Goal: Task Accomplishment & Management: Manage account settings

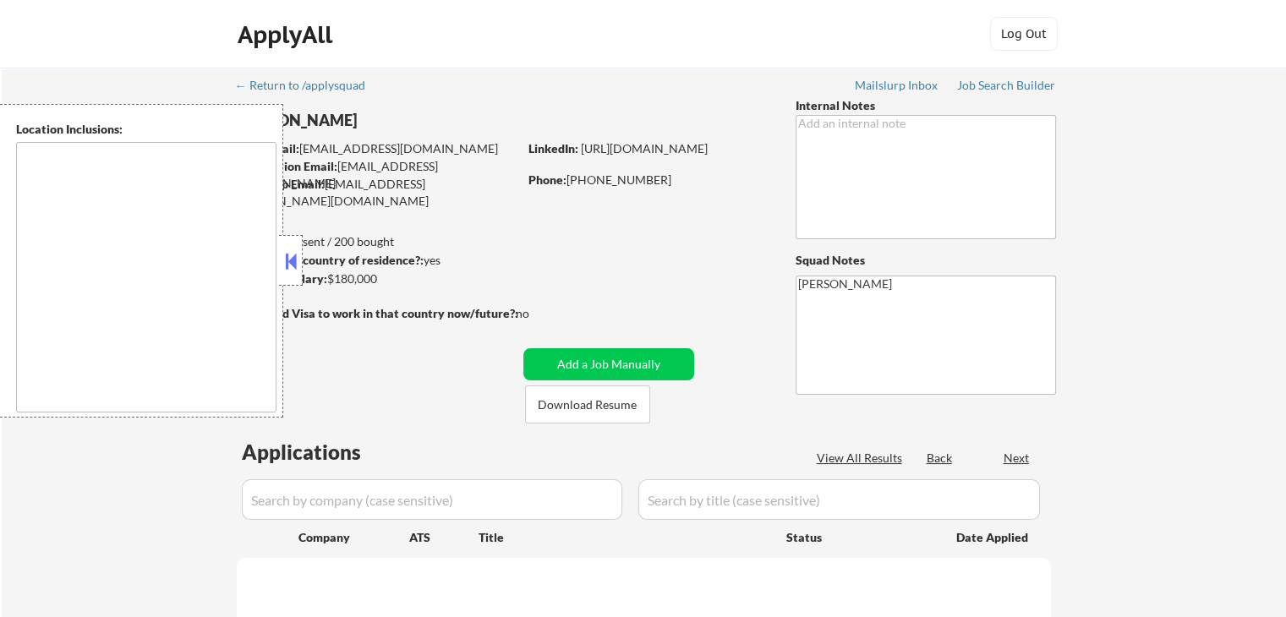
select select ""pending""
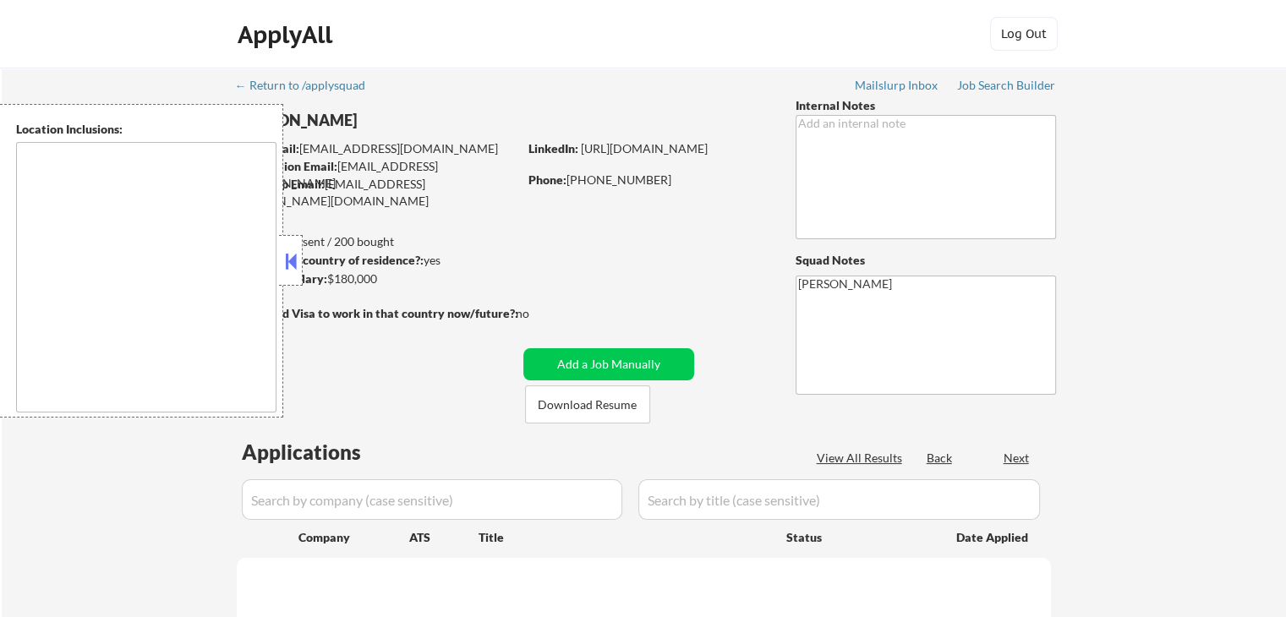
select select ""pending""
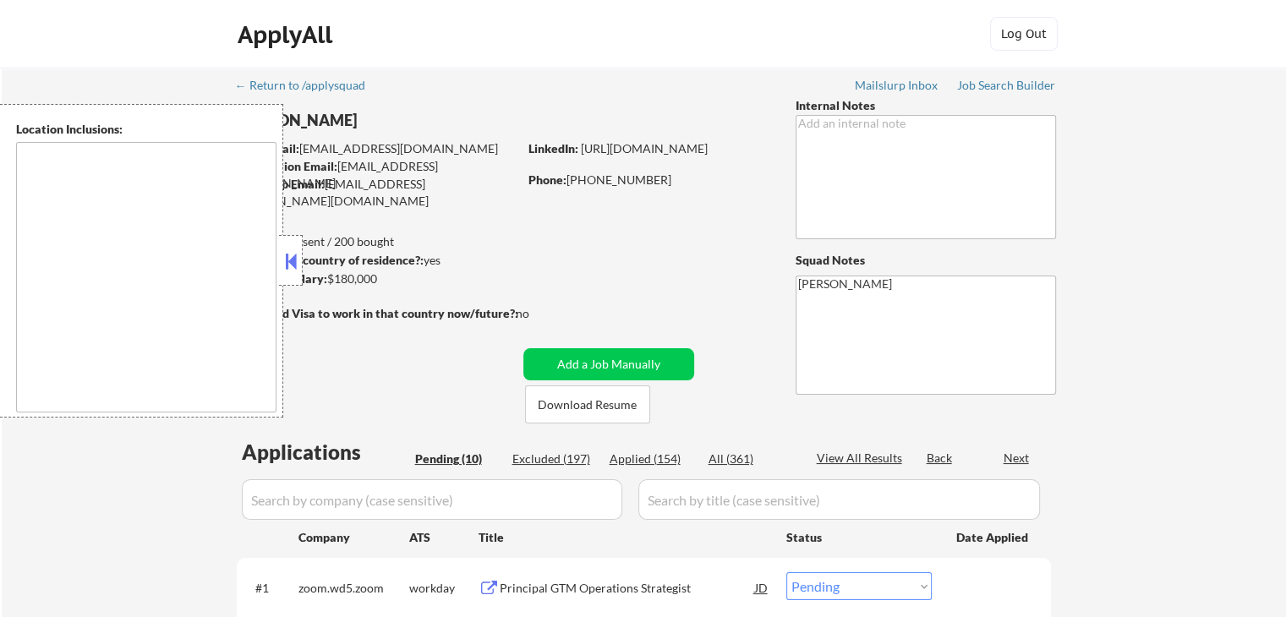
type textarea "[GEOGRAPHIC_DATA], [GEOGRAPHIC_DATA] [GEOGRAPHIC_DATA], [GEOGRAPHIC_DATA] [GEOG…"
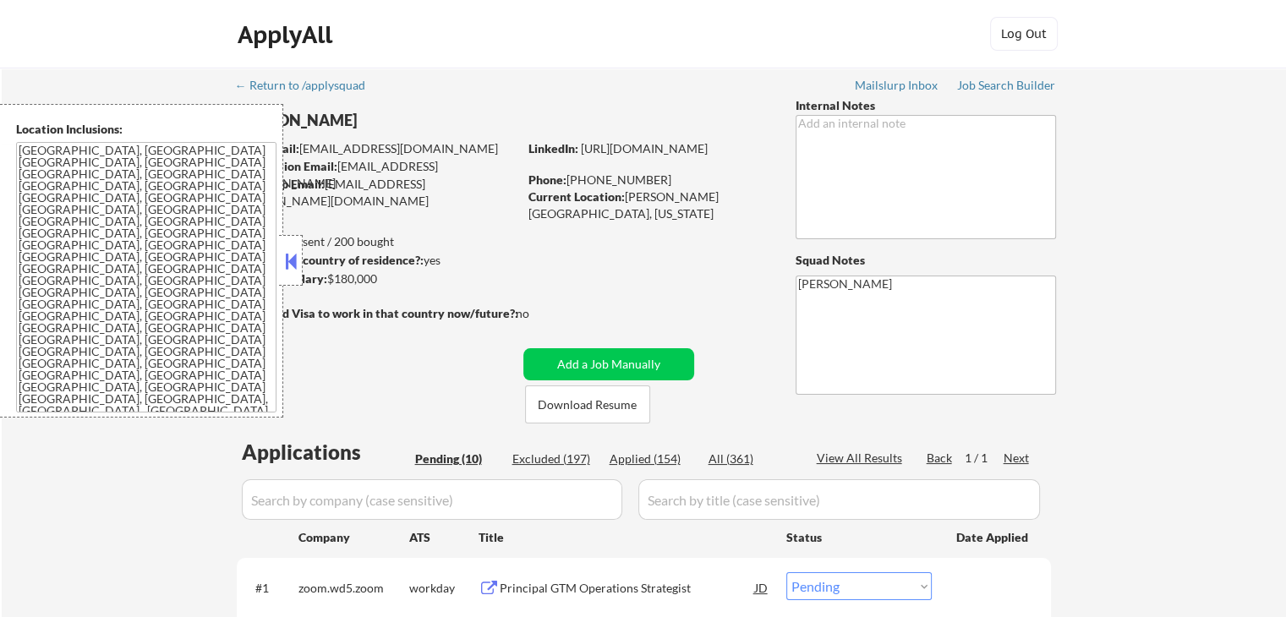
click at [289, 263] on button at bounding box center [291, 261] width 19 height 25
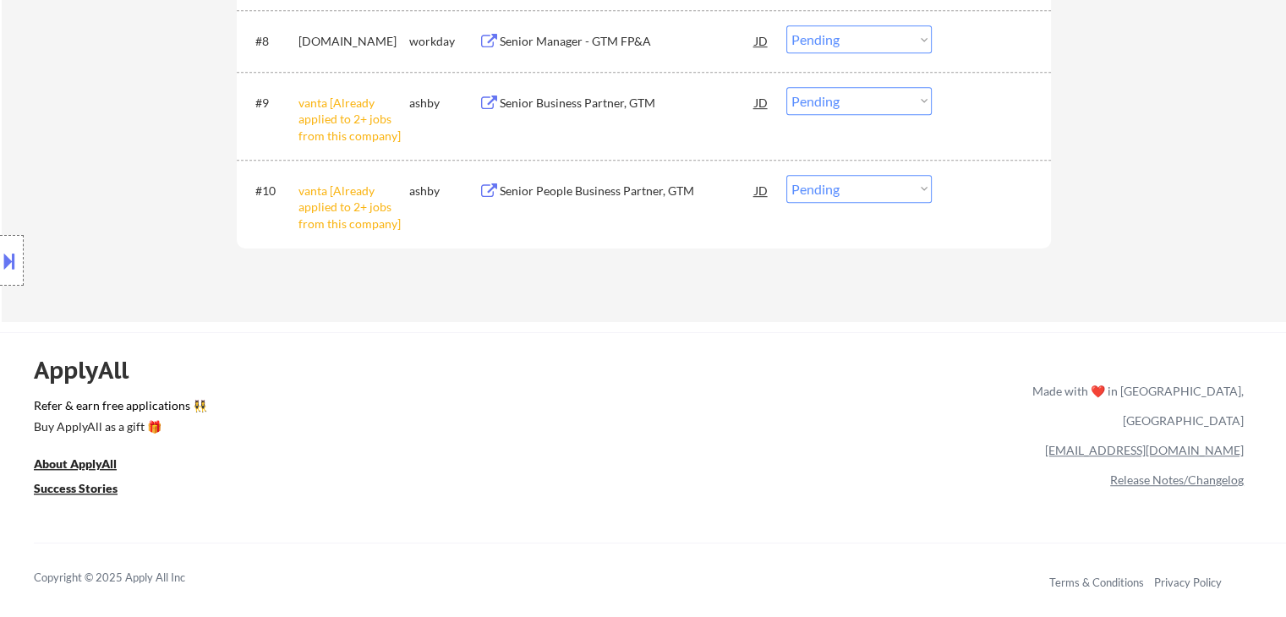
scroll to position [1015, 0]
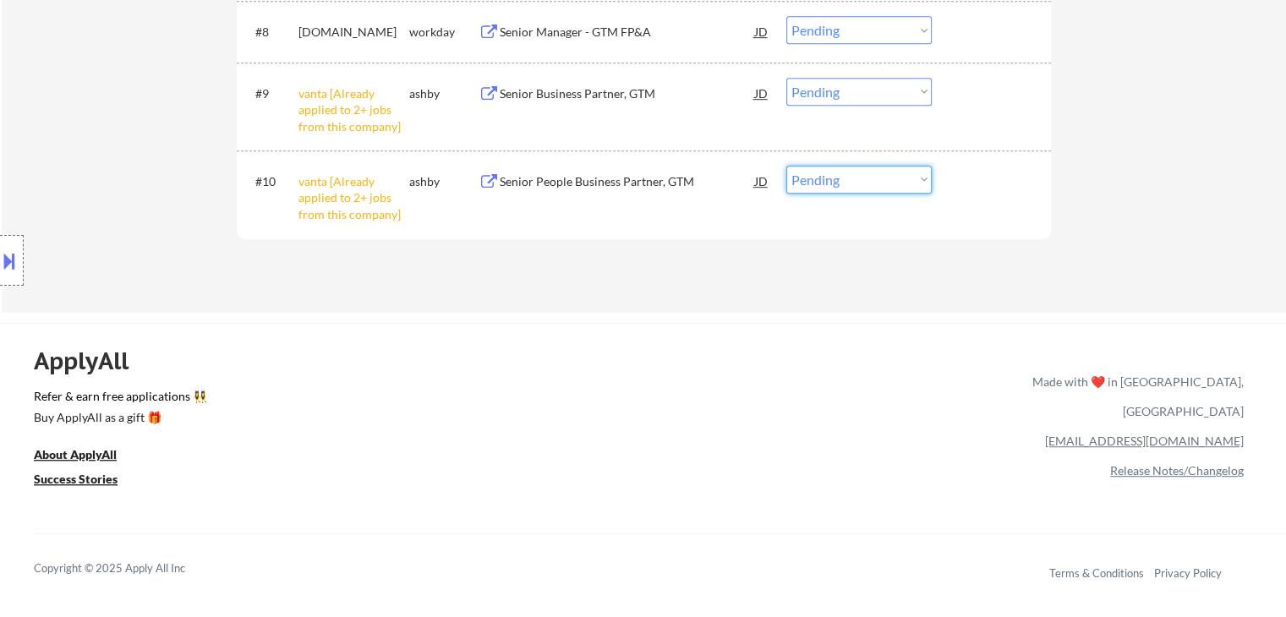
click at [846, 184] on select "Choose an option... Pending Applied Excluded (Questions) Excluded (Expired) Exc…" at bounding box center [858, 180] width 145 height 28
select select ""excluded__other_""
click at [786, 166] on select "Choose an option... Pending Applied Excluded (Questions) Excluded (Expired) Exc…" at bounding box center [858, 180] width 145 height 28
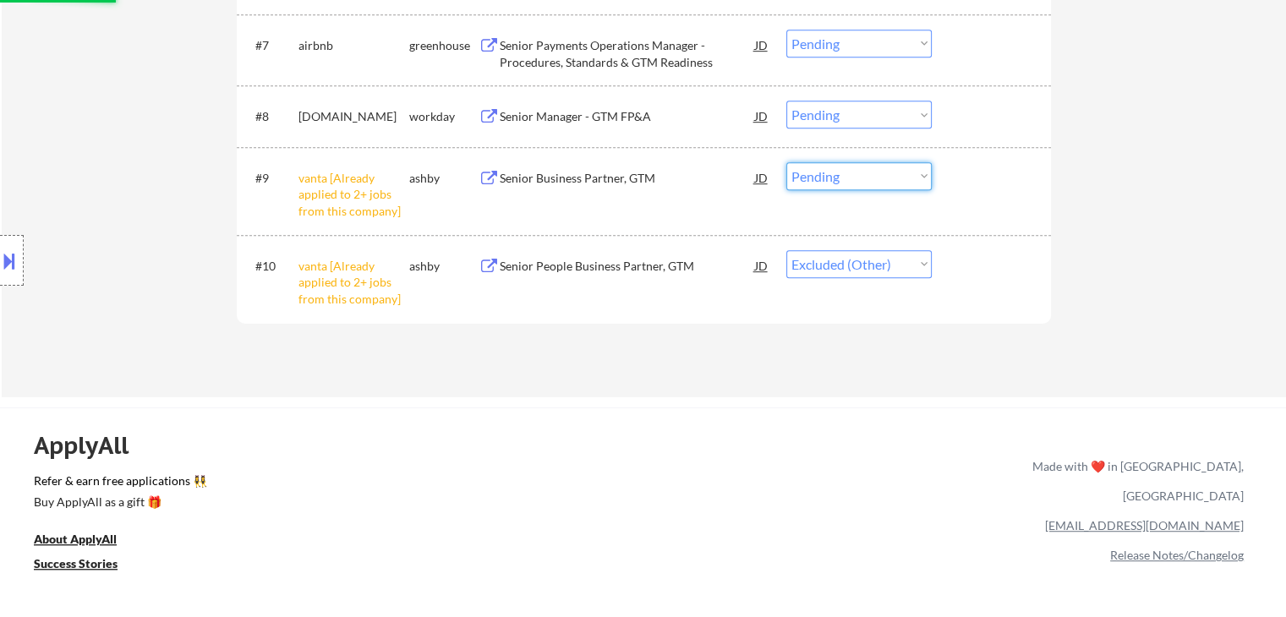
click at [830, 173] on select "Choose an option... Pending Applied Excluded (Questions) Excluded (Expired) Exc…" at bounding box center [858, 176] width 145 height 28
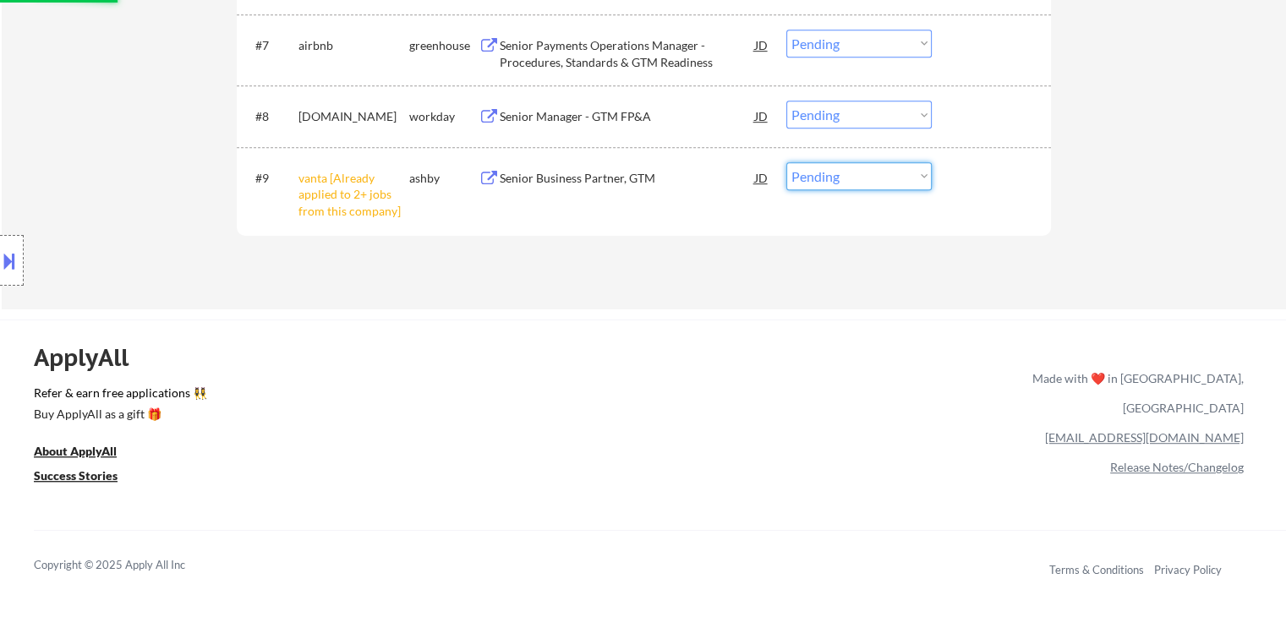
select select ""excluded__other_""
click at [786, 162] on select "Choose an option... Pending Applied Excluded (Questions) Excluded (Expired) Exc…" at bounding box center [858, 176] width 145 height 28
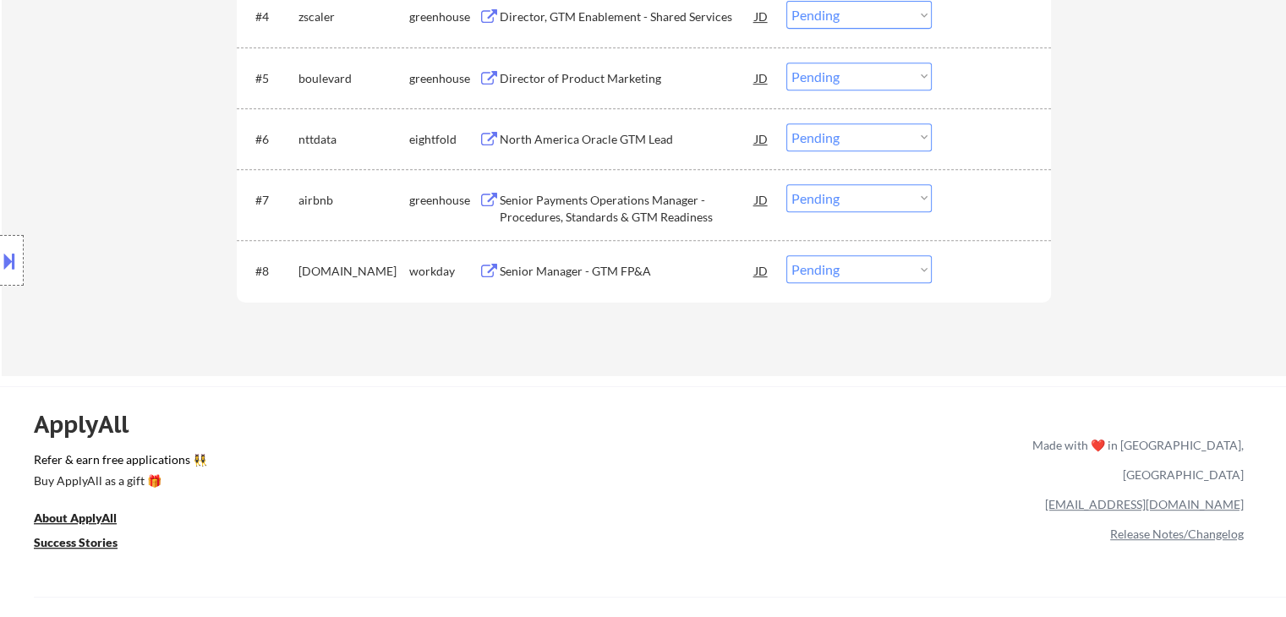
scroll to position [676, 0]
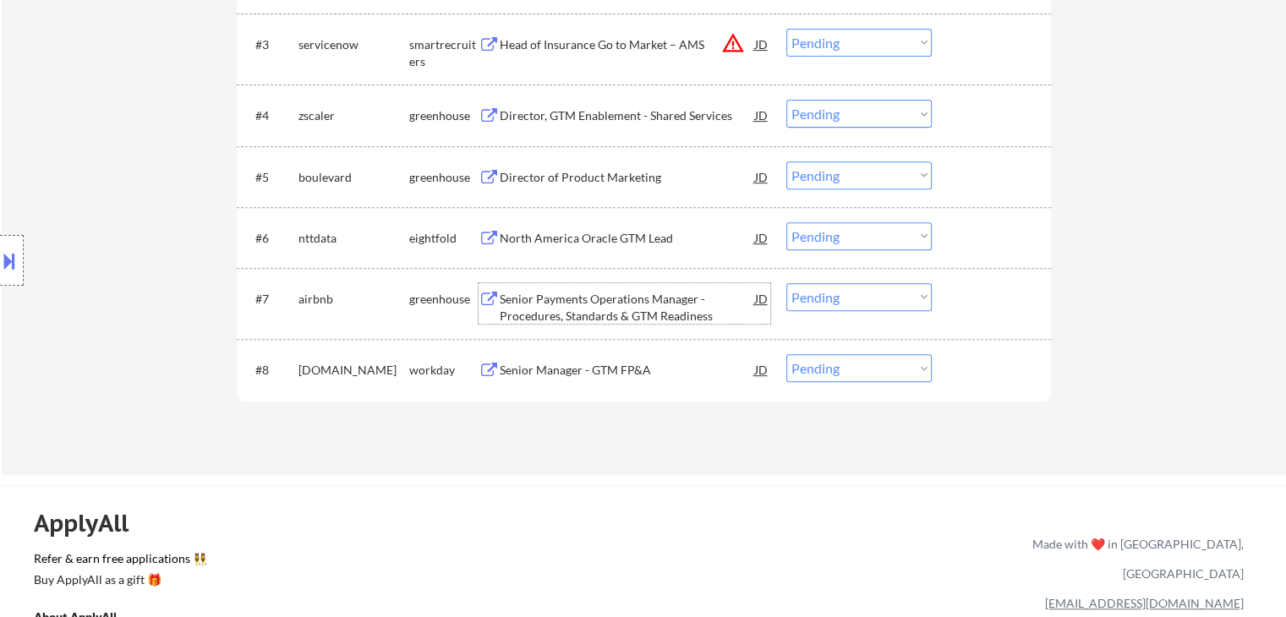
click at [568, 293] on div "Senior Payments Operations Manager - Procedures, Standards & GTM Readiness" at bounding box center [627, 307] width 255 height 33
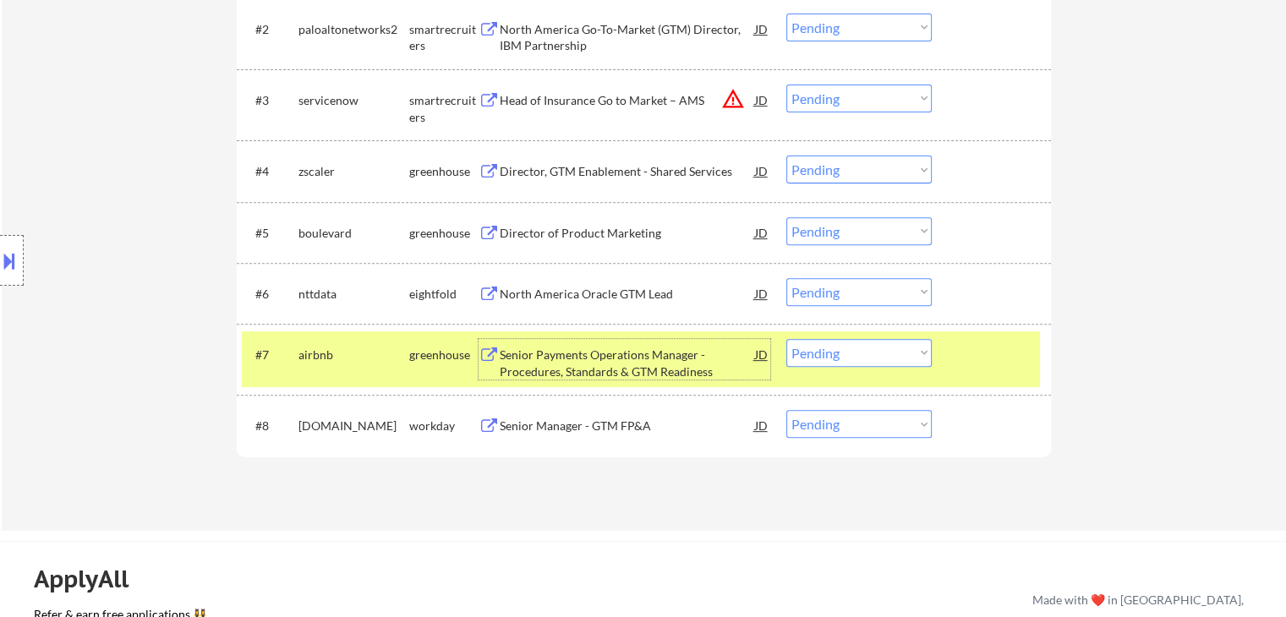
scroll to position [592, 0]
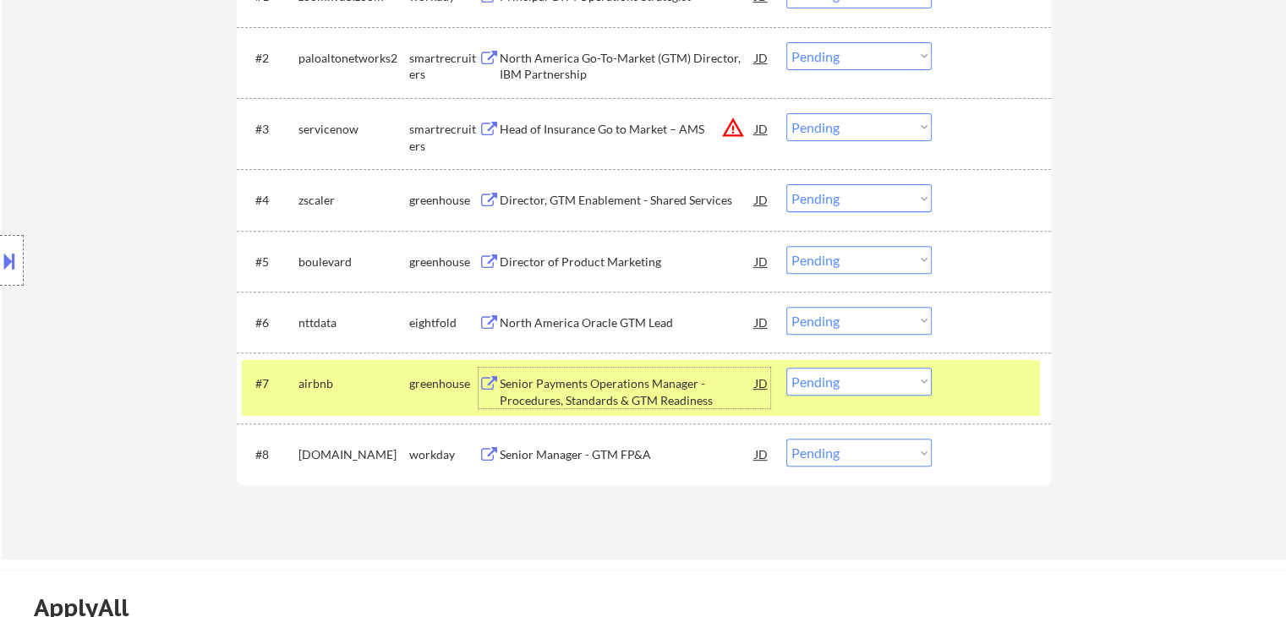
click at [616, 258] on div "Director of Product Marketing" at bounding box center [627, 262] width 255 height 17
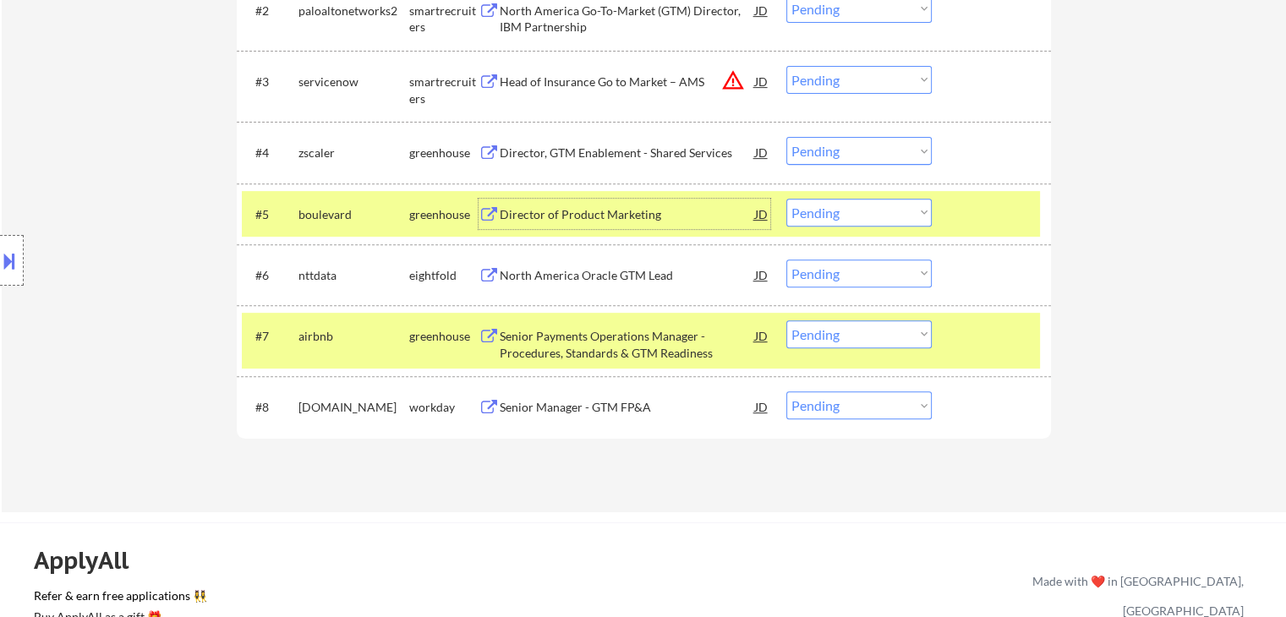
scroll to position [676, 0]
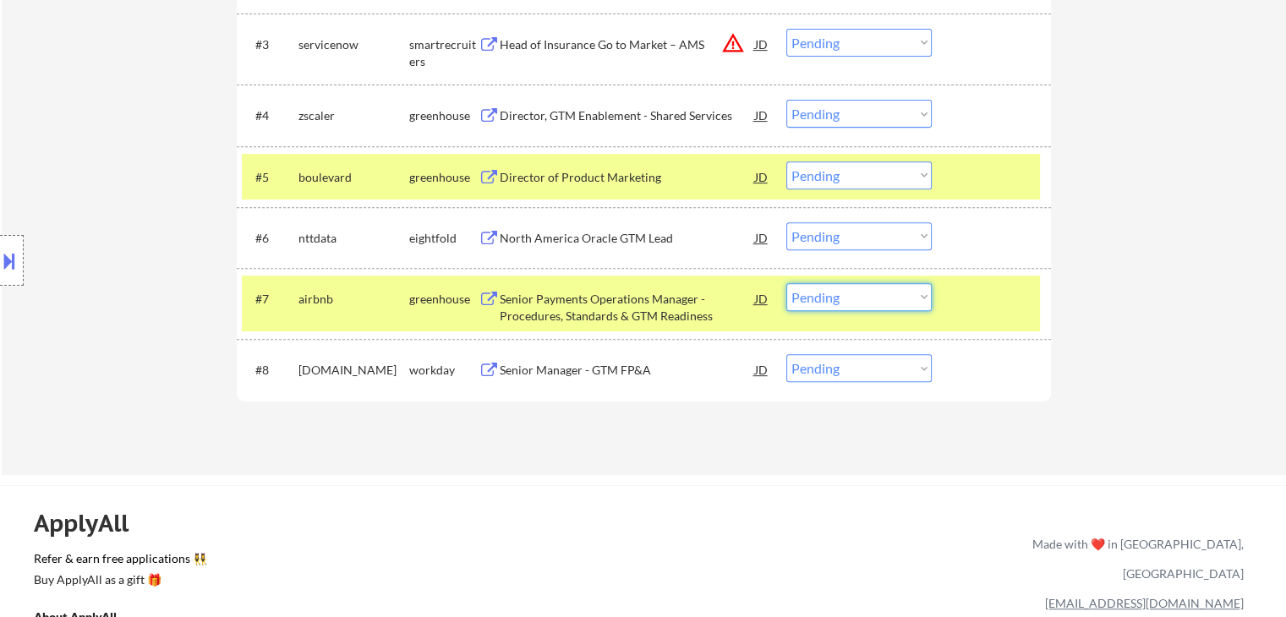
click at [836, 299] on select "Choose an option... Pending Applied Excluded (Questions) Excluded (Expired) Exc…" at bounding box center [858, 297] width 145 height 28
click at [786, 283] on select "Choose an option... Pending Applied Excluded (Questions) Excluded (Expired) Exc…" at bounding box center [858, 297] width 145 height 28
select select ""pending""
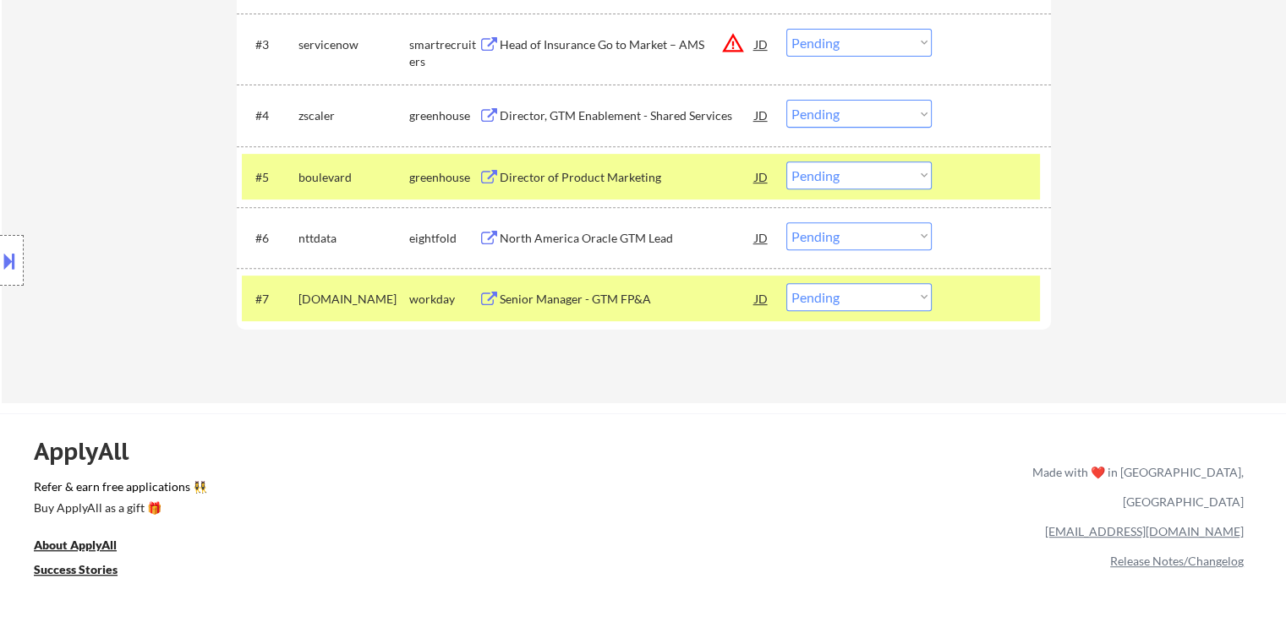
click at [813, 173] on select "Choose an option... Pending Applied Excluded (Questions) Excluded (Expired) Exc…" at bounding box center [858, 176] width 145 height 28
click at [786, 162] on select "Choose an option... Pending Applied Excluded (Questions) Excluded (Expired) Exc…" at bounding box center [858, 176] width 145 height 28
select select ""pending""
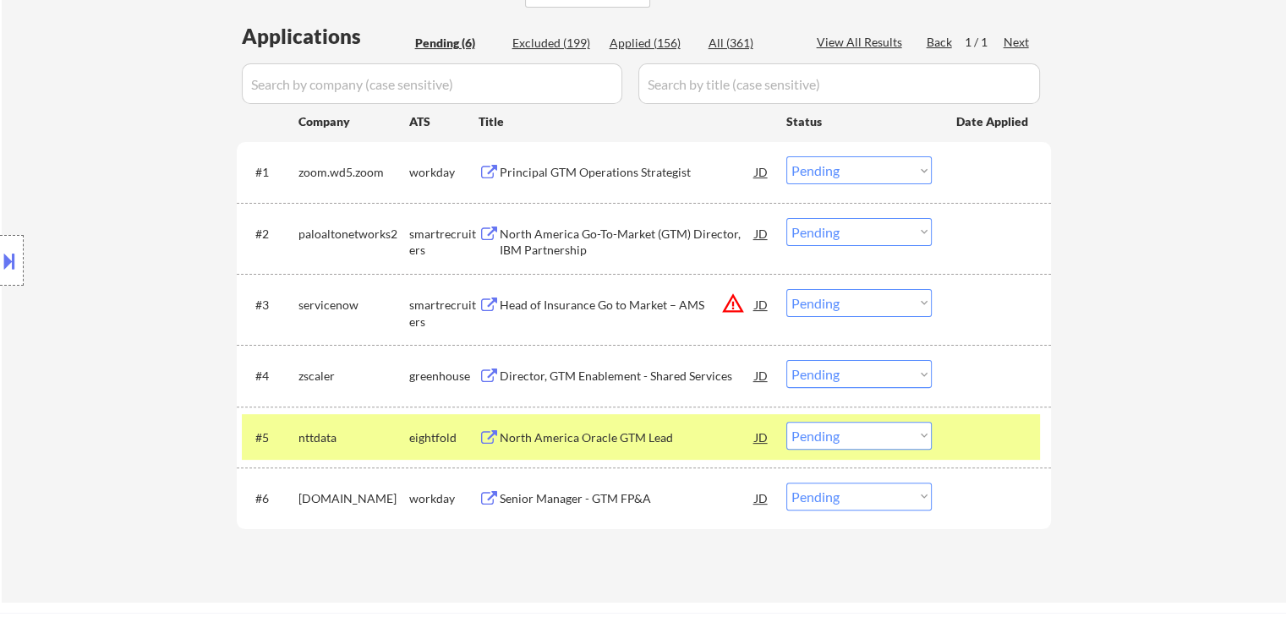
scroll to position [507, 0]
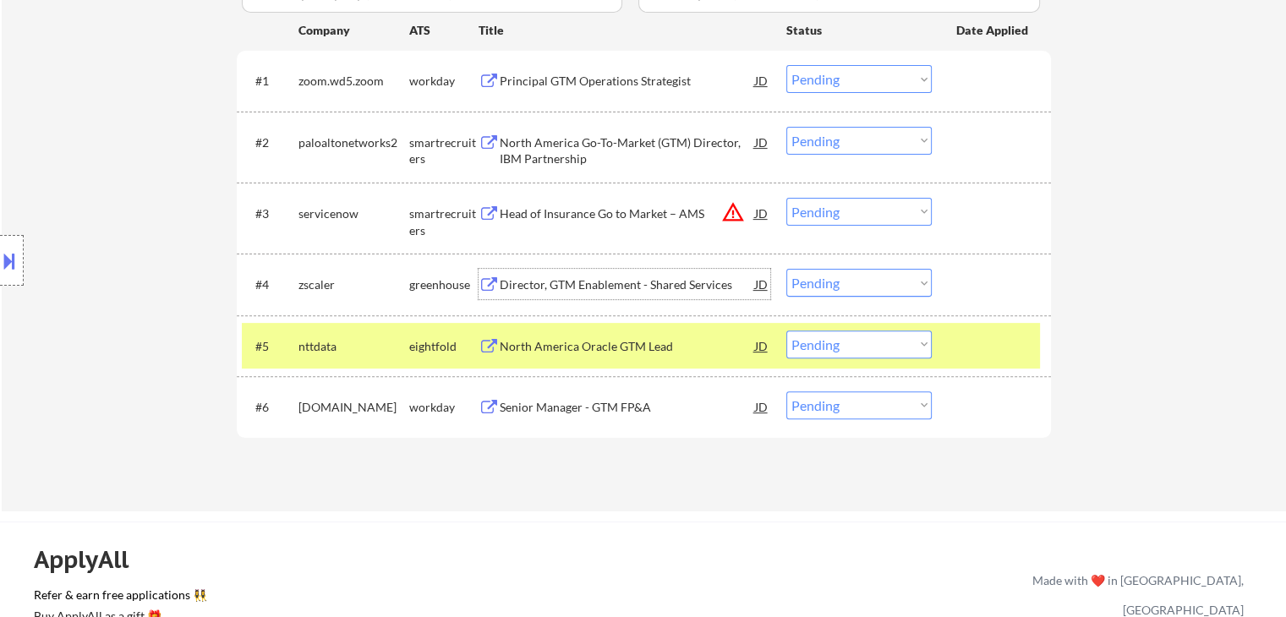
click at [618, 290] on div "Director, GTM Enablement - Shared Services" at bounding box center [627, 285] width 255 height 17
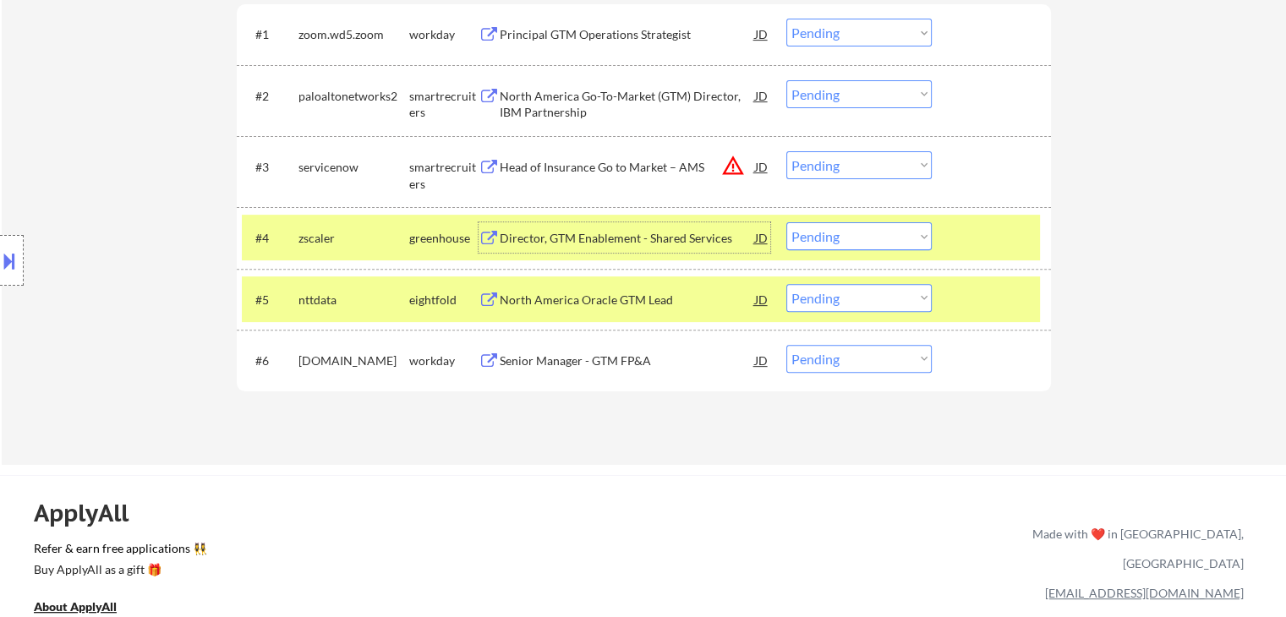
scroll to position [592, 0]
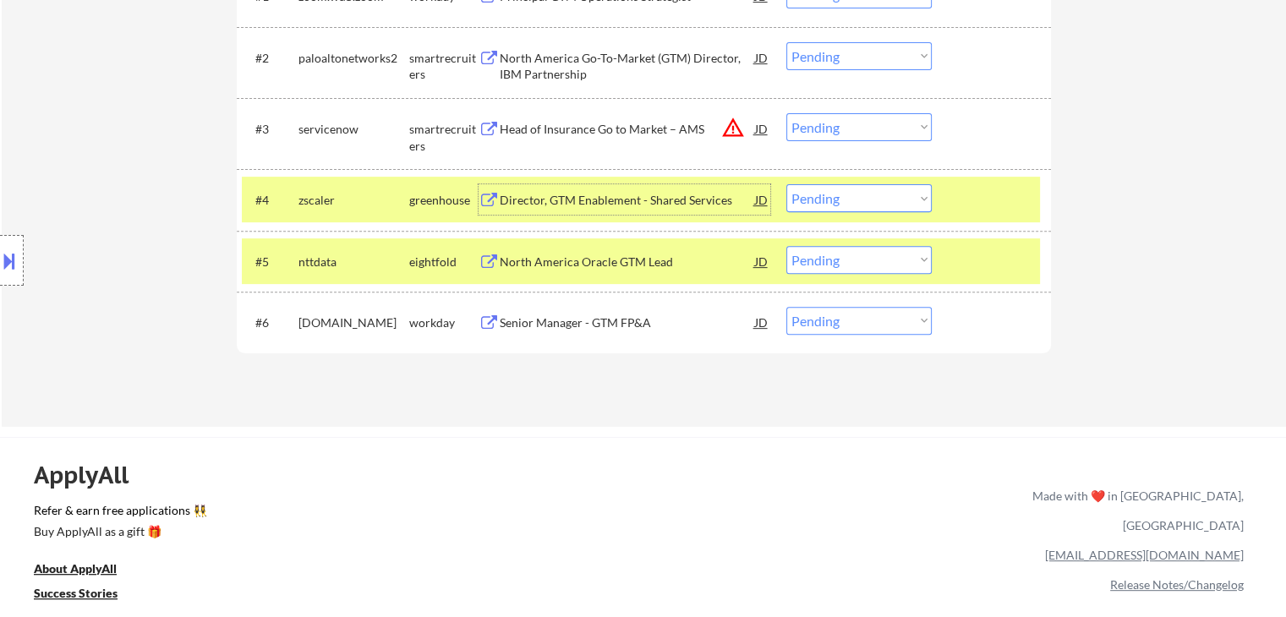
click at [820, 204] on select "Choose an option... Pending Applied Excluded (Questions) Excluded (Expired) Exc…" at bounding box center [858, 198] width 145 height 28
click at [786, 184] on select "Choose an option... Pending Applied Excluded (Questions) Excluded (Expired) Exc…" at bounding box center [858, 198] width 145 height 28
select select ""pending""
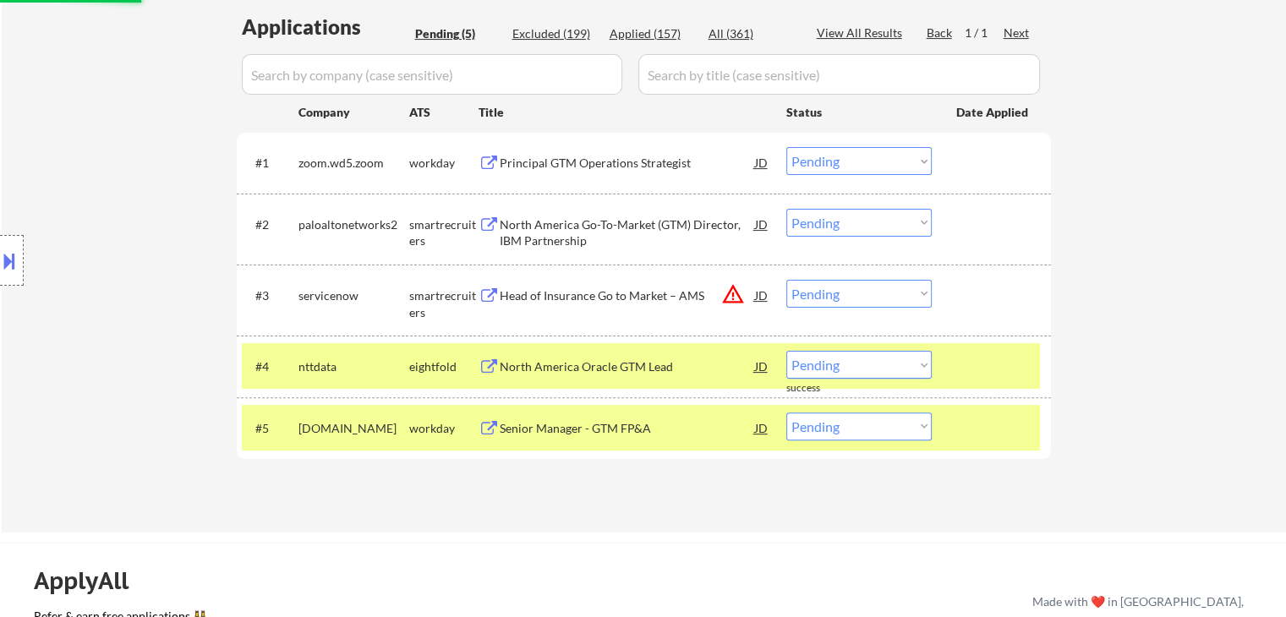
scroll to position [423, 0]
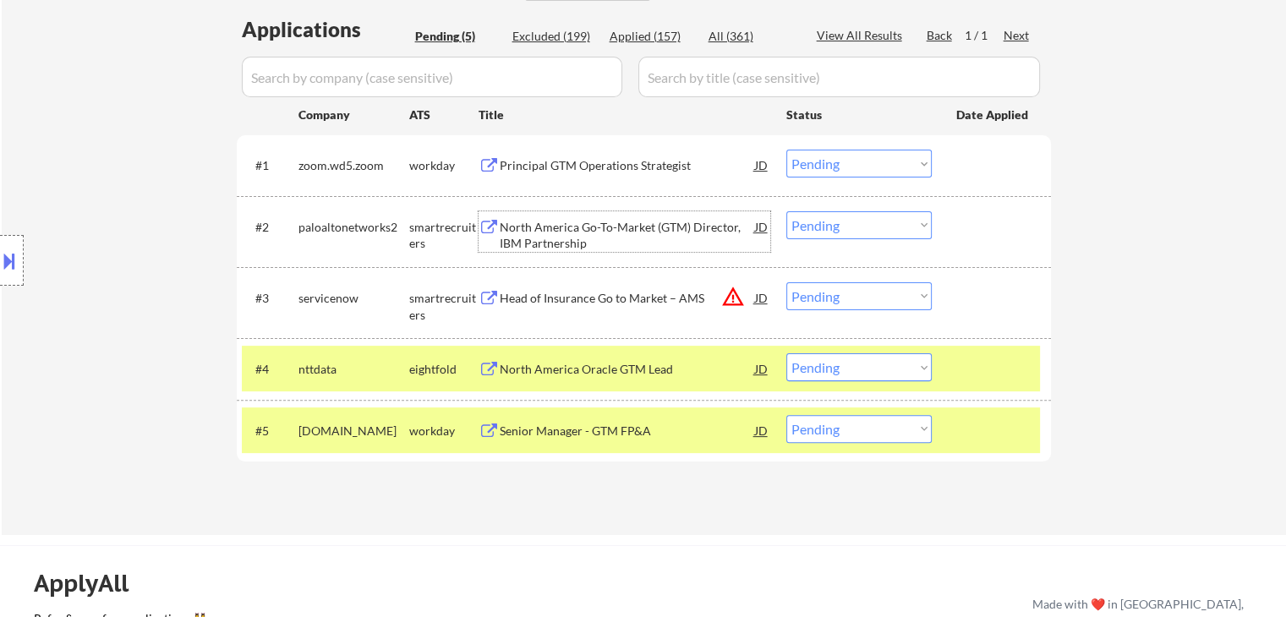
click at [569, 228] on div "North America Go-To-Market (GTM) Director, IBM Partnership" at bounding box center [627, 235] width 255 height 33
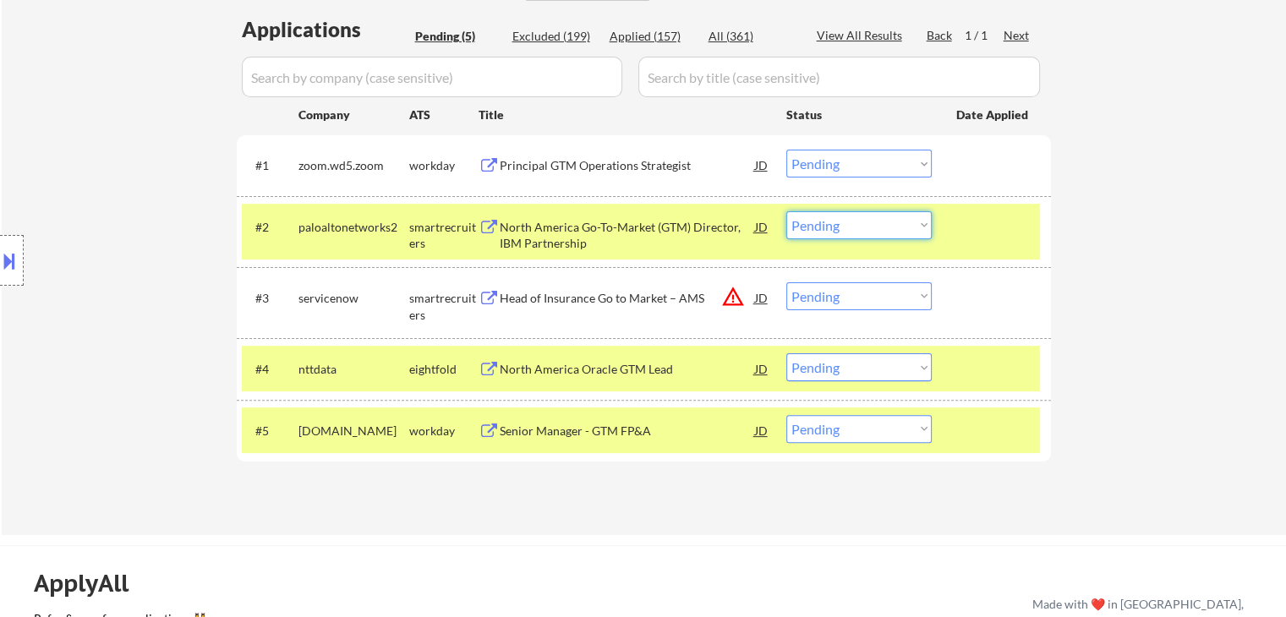
click at [863, 233] on select "Choose an option... Pending Applied Excluded (Questions) Excluded (Expired) Exc…" at bounding box center [858, 225] width 145 height 28
click at [786, 211] on select "Choose an option... Pending Applied Excluded (Questions) Excluded (Expired) Exc…" at bounding box center [858, 225] width 145 height 28
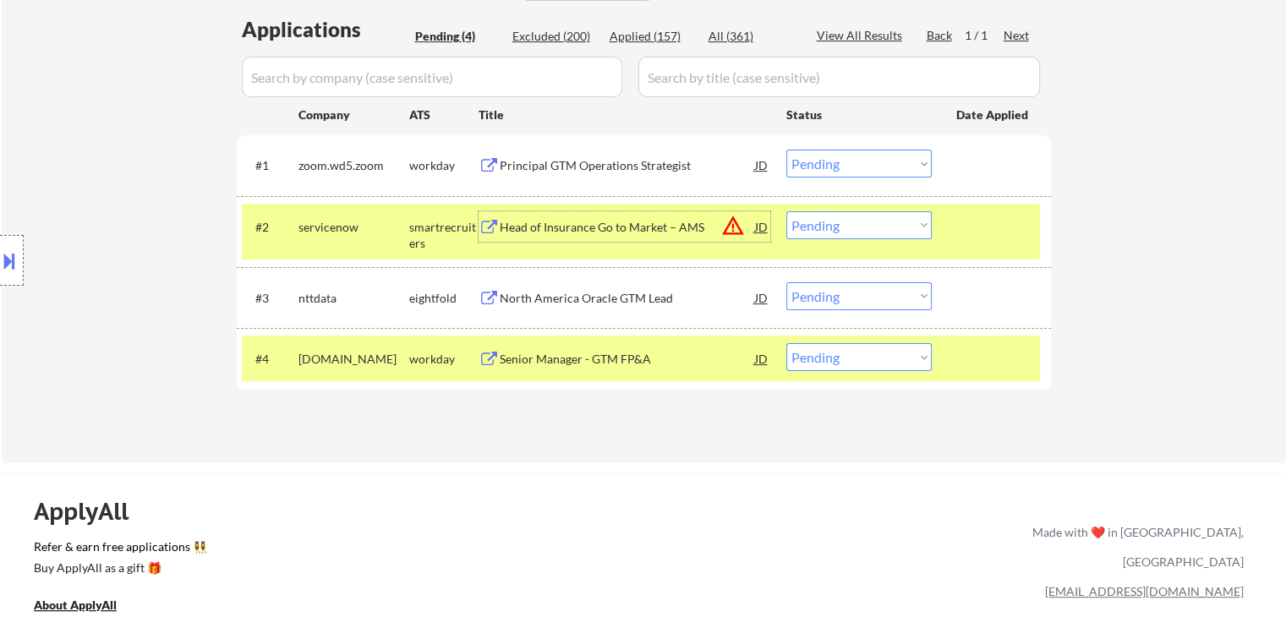
click at [653, 231] on div "Head of Insurance Go to Market – AMS" at bounding box center [627, 227] width 255 height 17
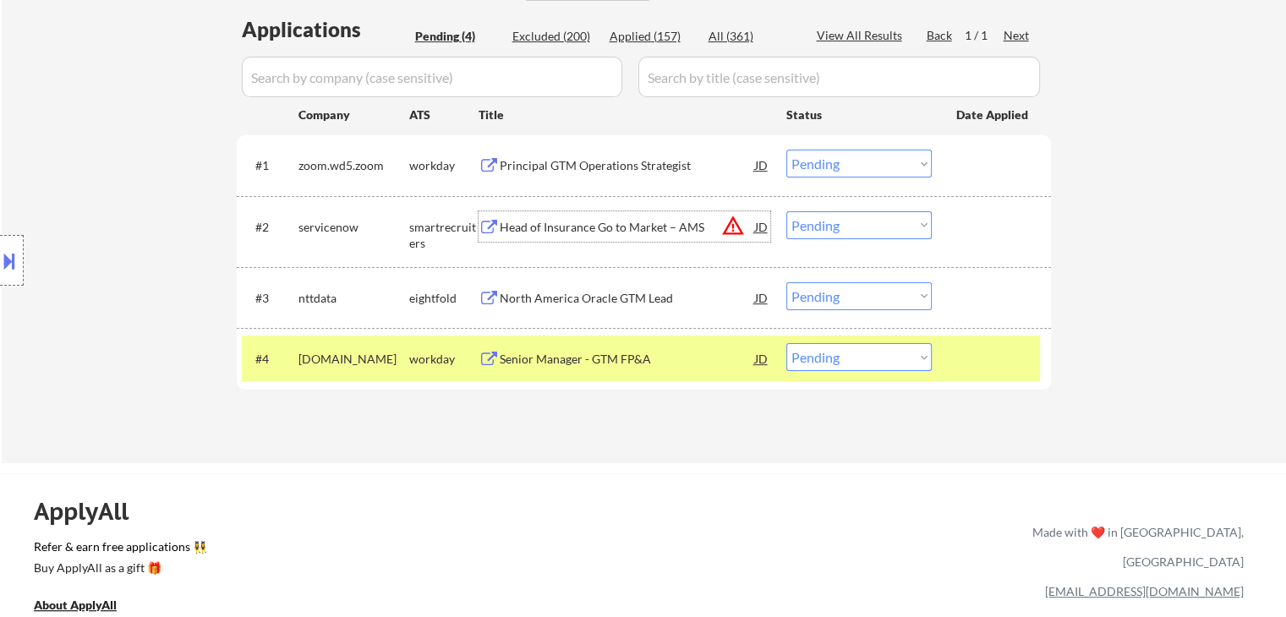
click at [841, 229] on select "Choose an option... Pending Applied Excluded (Questions) Excluded (Expired) Exc…" at bounding box center [858, 225] width 145 height 28
click at [786, 211] on select "Choose an option... Pending Applied Excluded (Questions) Excluded (Expired) Exc…" at bounding box center [858, 225] width 145 height 28
select select ""pending""
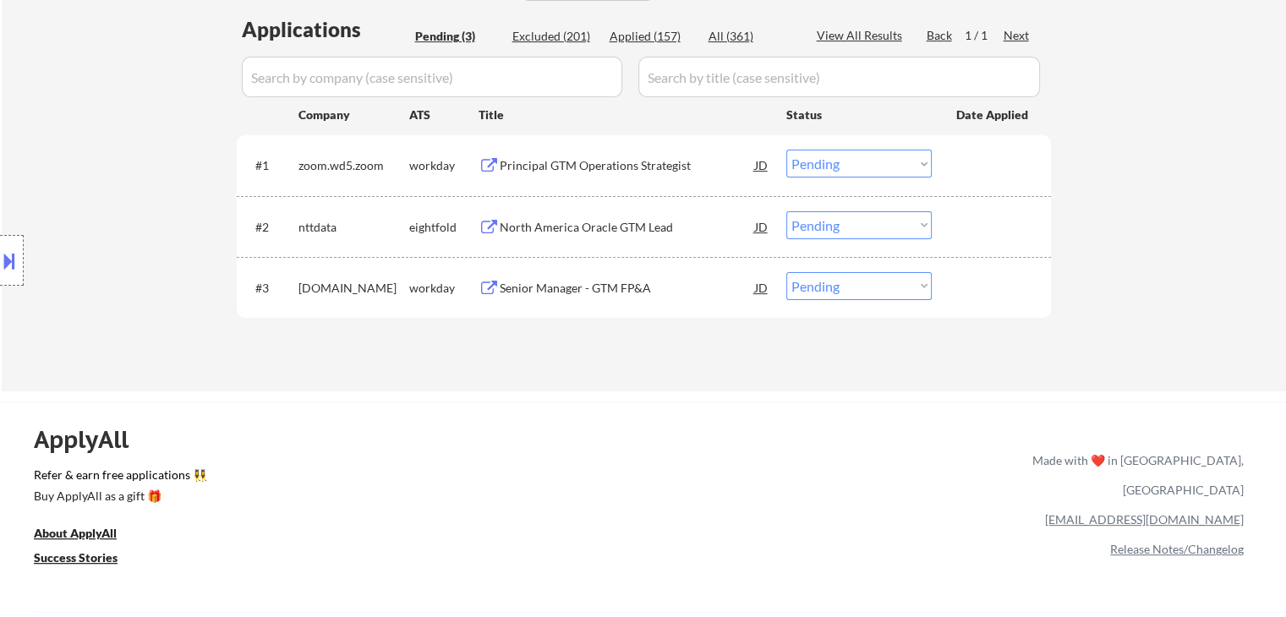
click at [638, 162] on div "Principal GTM Operations Strategist" at bounding box center [627, 165] width 255 height 17
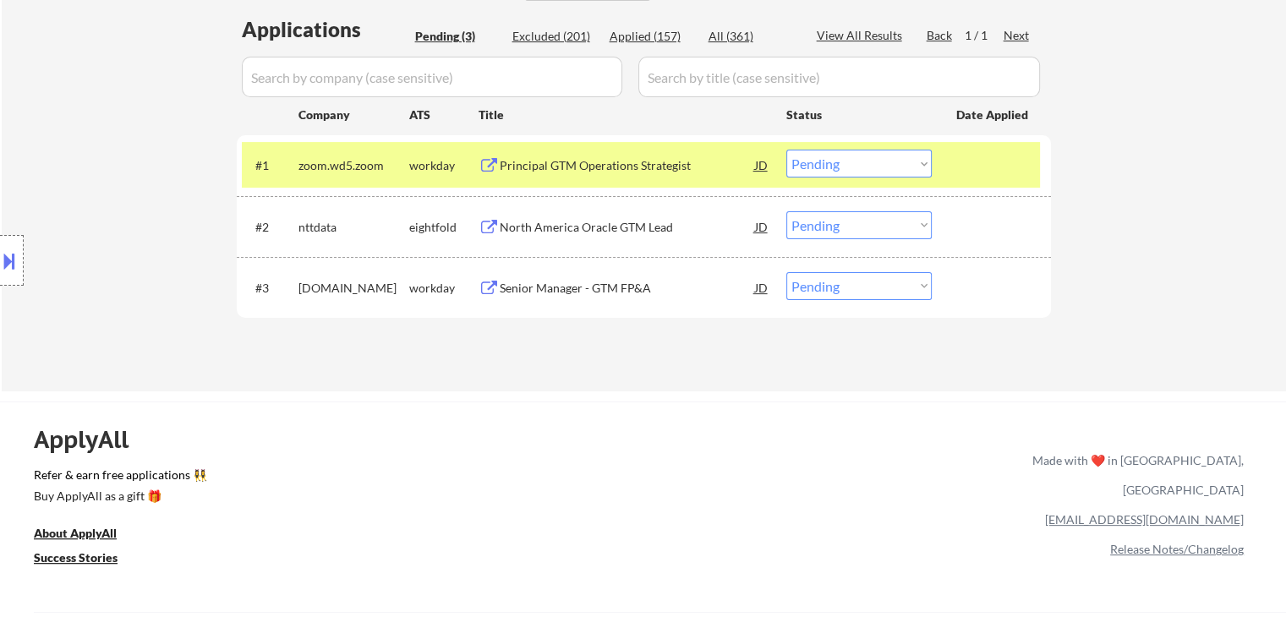
click at [0, 264] on button at bounding box center [9, 261] width 19 height 28
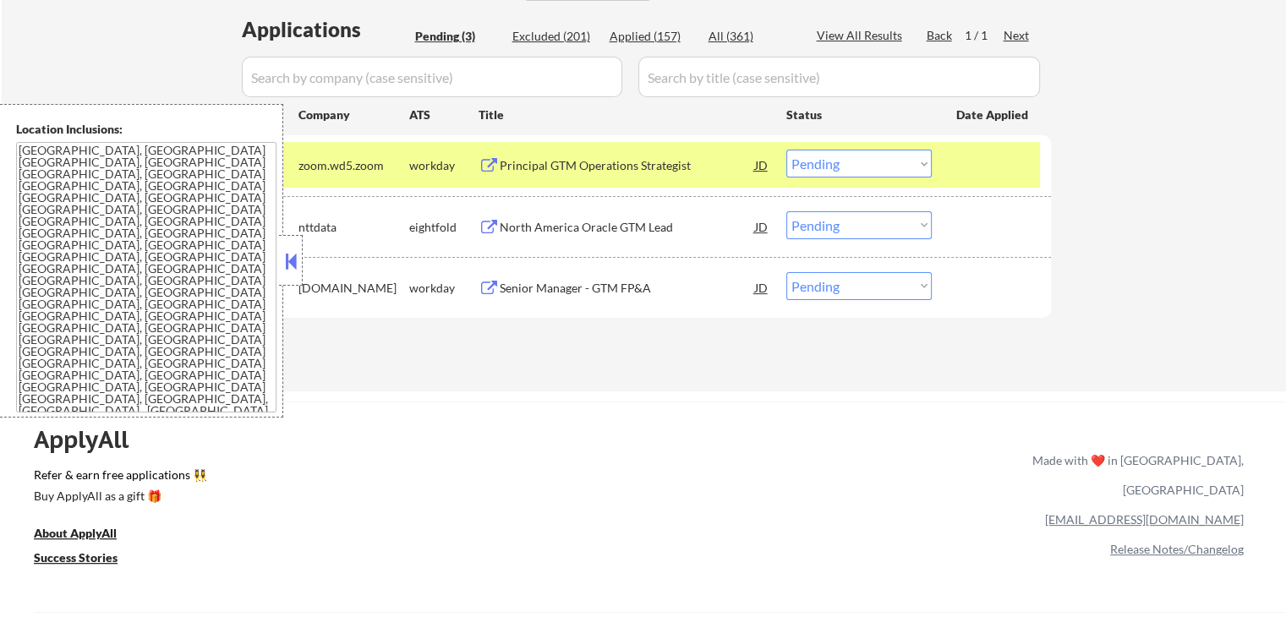
click at [868, 161] on select "Choose an option... Pending Applied Excluded (Questions) Excluded (Expired) Exc…" at bounding box center [858, 164] width 145 height 28
click at [786, 150] on select "Choose an option... Pending Applied Excluded (Questions) Excluded (Expired) Exc…" at bounding box center [858, 164] width 145 height 28
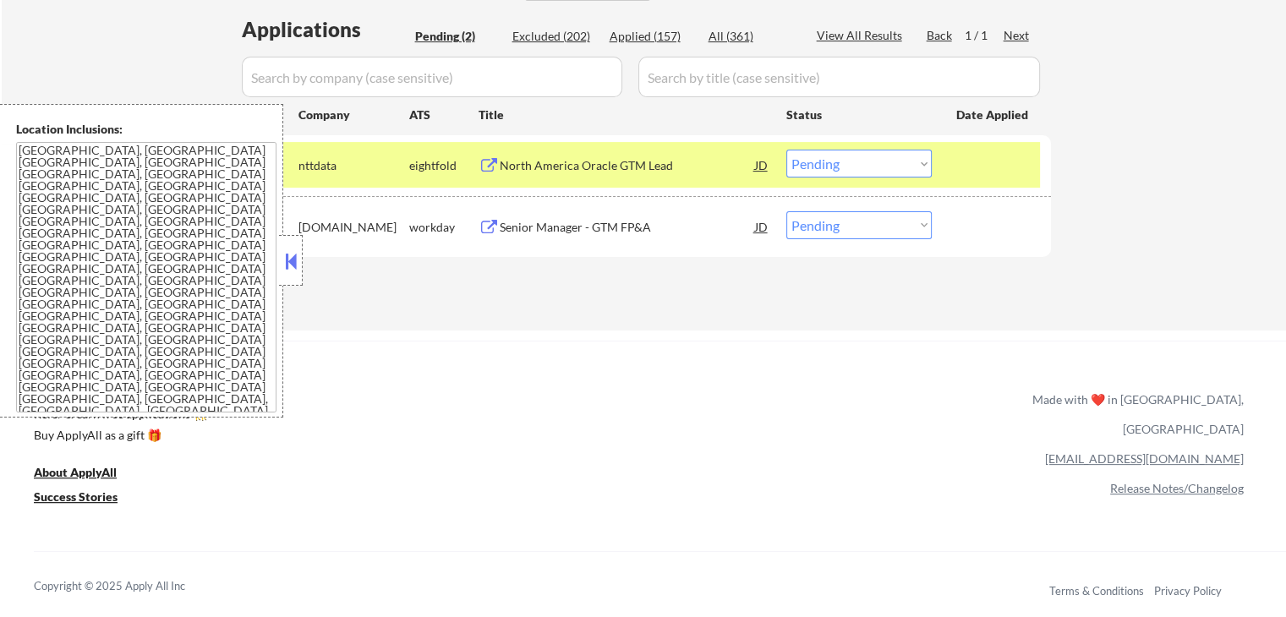
click at [285, 264] on button at bounding box center [291, 261] width 19 height 25
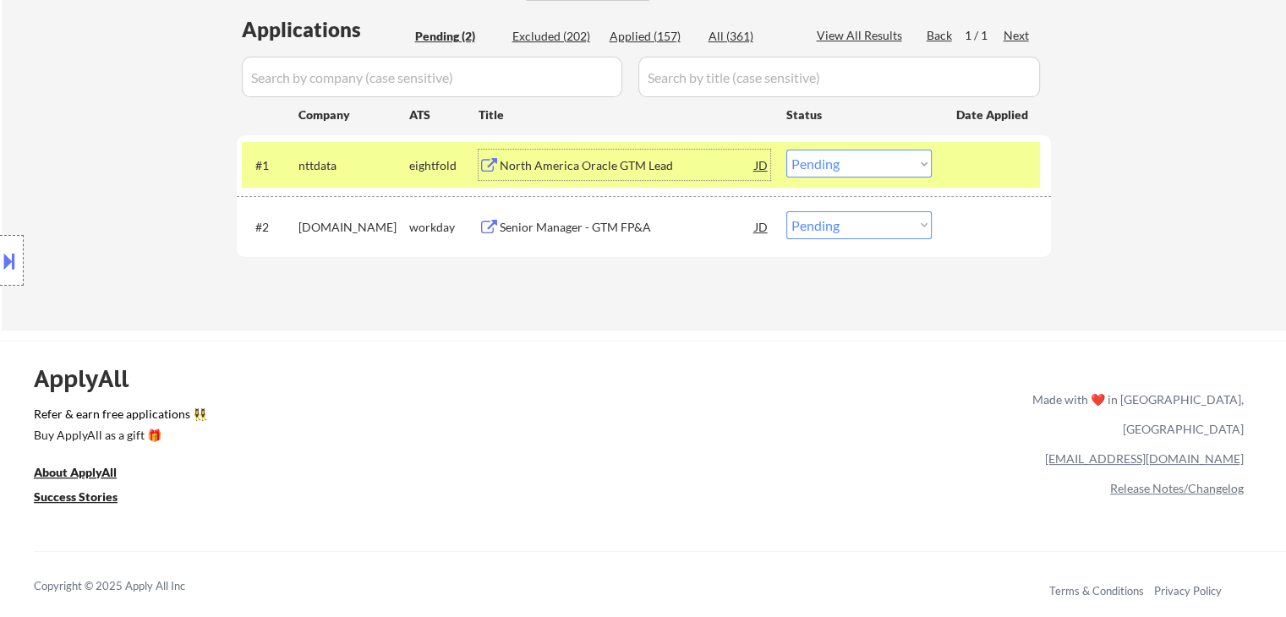
click at [541, 167] on div "North America Oracle GTM Lead" at bounding box center [627, 165] width 255 height 17
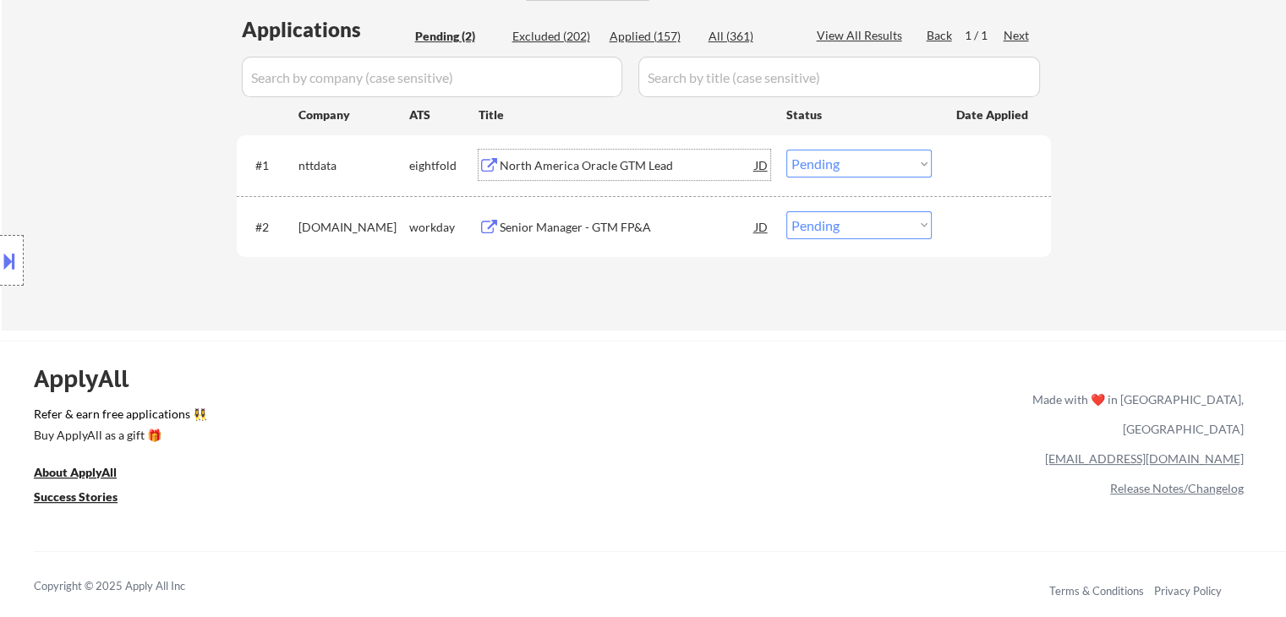
click at [877, 170] on select "Choose an option... Pending Applied Excluded (Questions) Excluded (Expired) Exc…" at bounding box center [858, 164] width 145 height 28
click at [786, 150] on select "Choose an option... Pending Applied Excluded (Questions) Excluded (Expired) Exc…" at bounding box center [858, 164] width 145 height 28
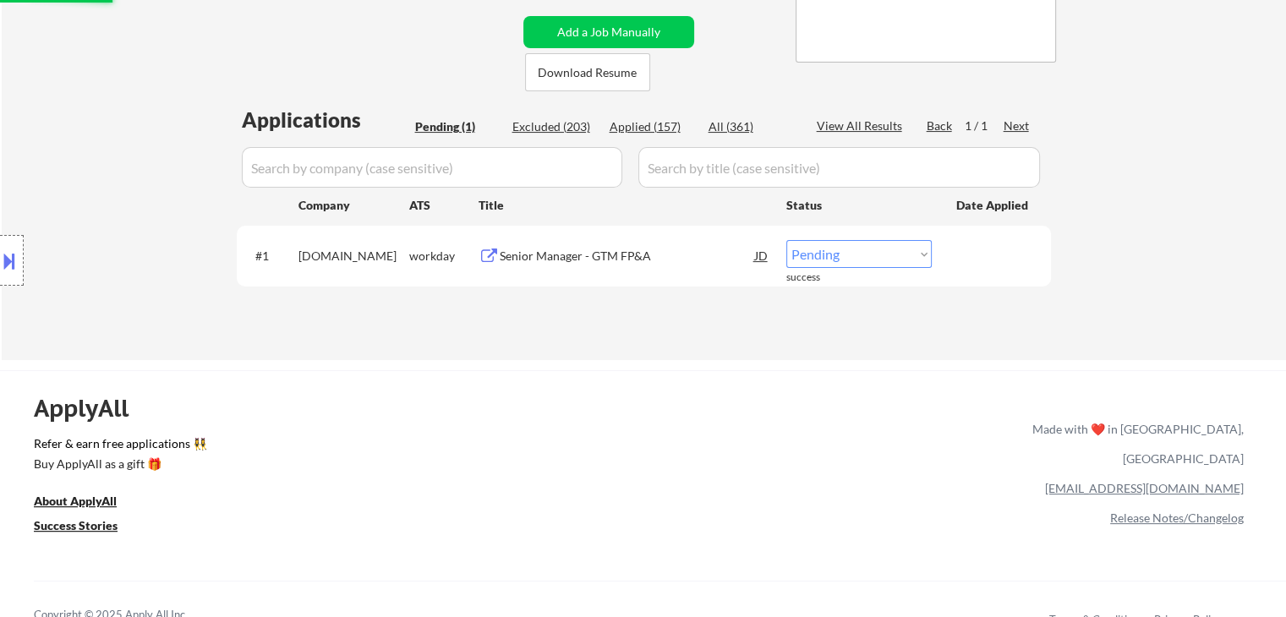
scroll to position [338, 0]
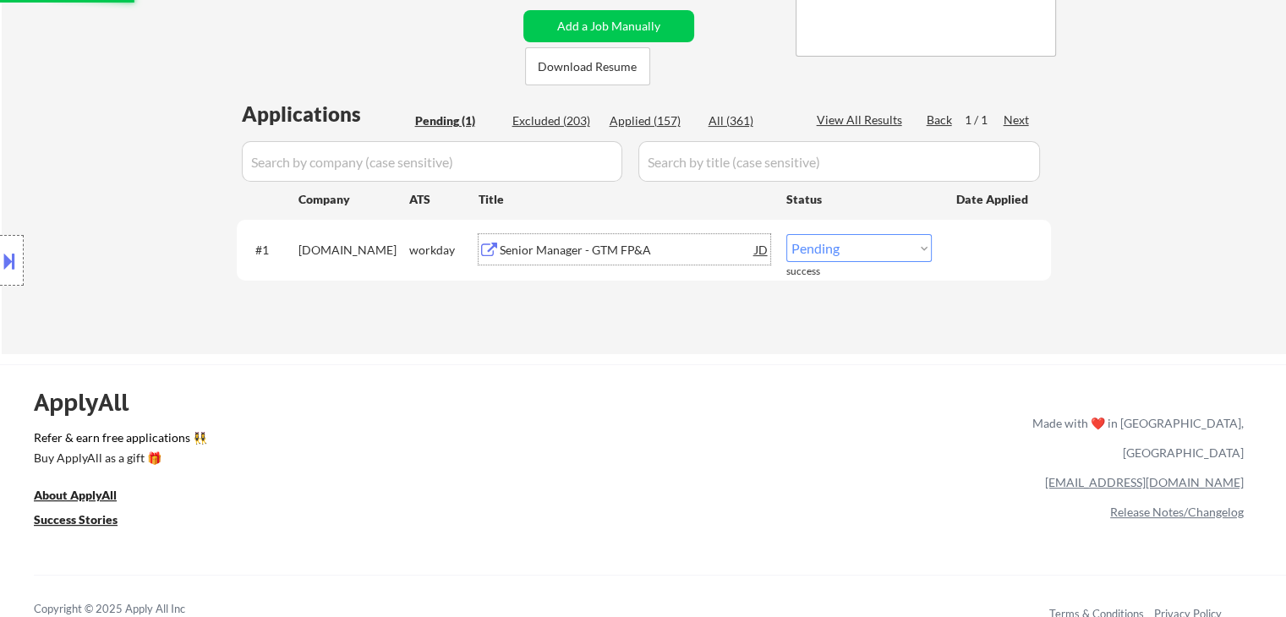
click at [601, 249] on div "Senior Manager - GTM FP&A" at bounding box center [627, 250] width 255 height 17
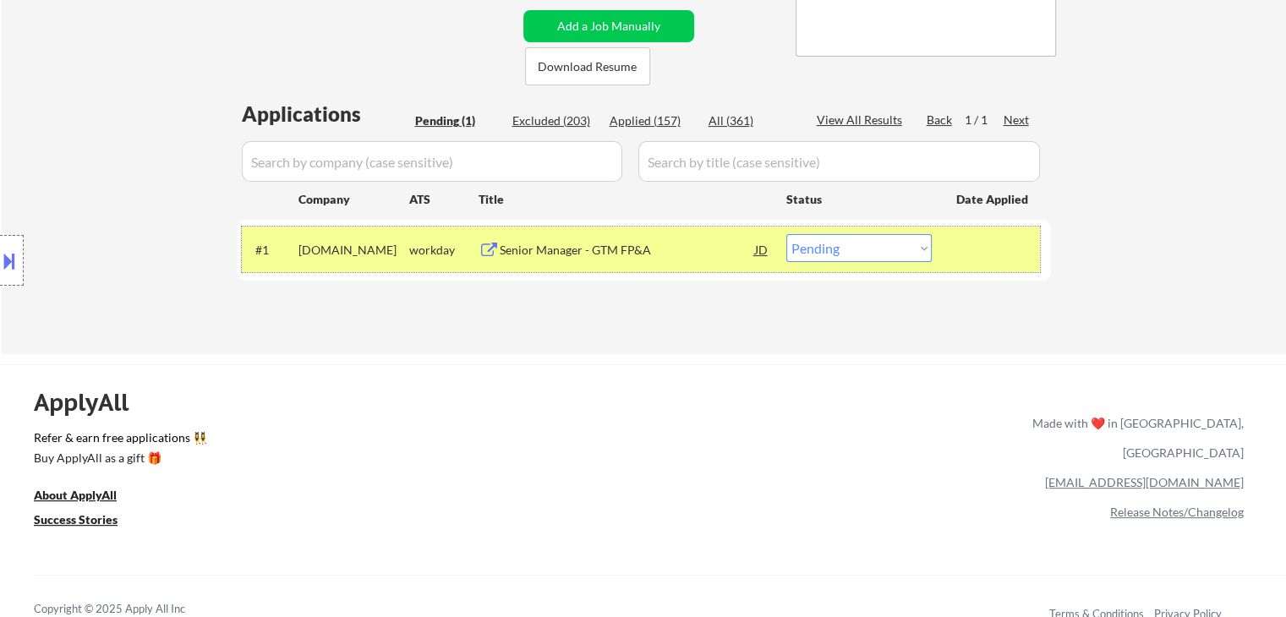
drag, startPoint x: 853, startPoint y: 263, endPoint x: 852, endPoint y: 273, distance: 10.2
click at [853, 265] on div "#1 [DOMAIN_NAME] workday Senior Manager - GTM FP&A JD Choose an option... Pendi…" at bounding box center [641, 250] width 798 height 46
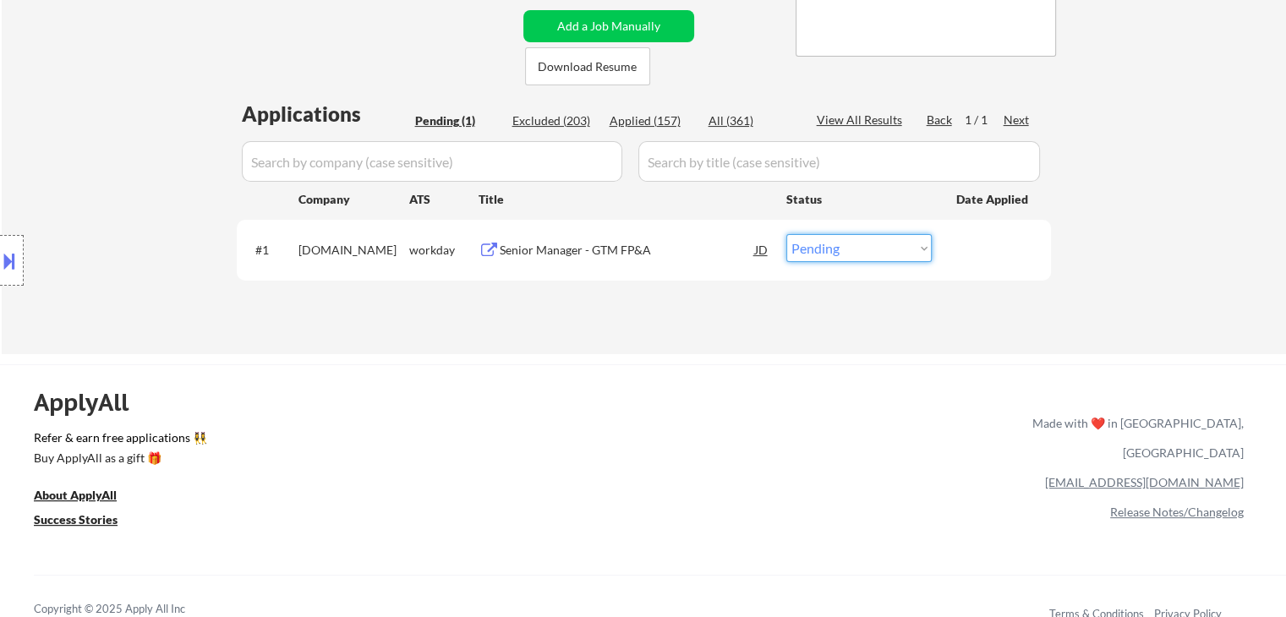
click at [862, 252] on select "Choose an option... Pending Applied Excluded (Questions) Excluded (Expired) Exc…" at bounding box center [858, 248] width 145 height 28
select select ""excluded__location_""
click at [786, 234] on select "Choose an option... Pending Applied Excluded (Questions) Excluded (Expired) Exc…" at bounding box center [858, 248] width 145 height 28
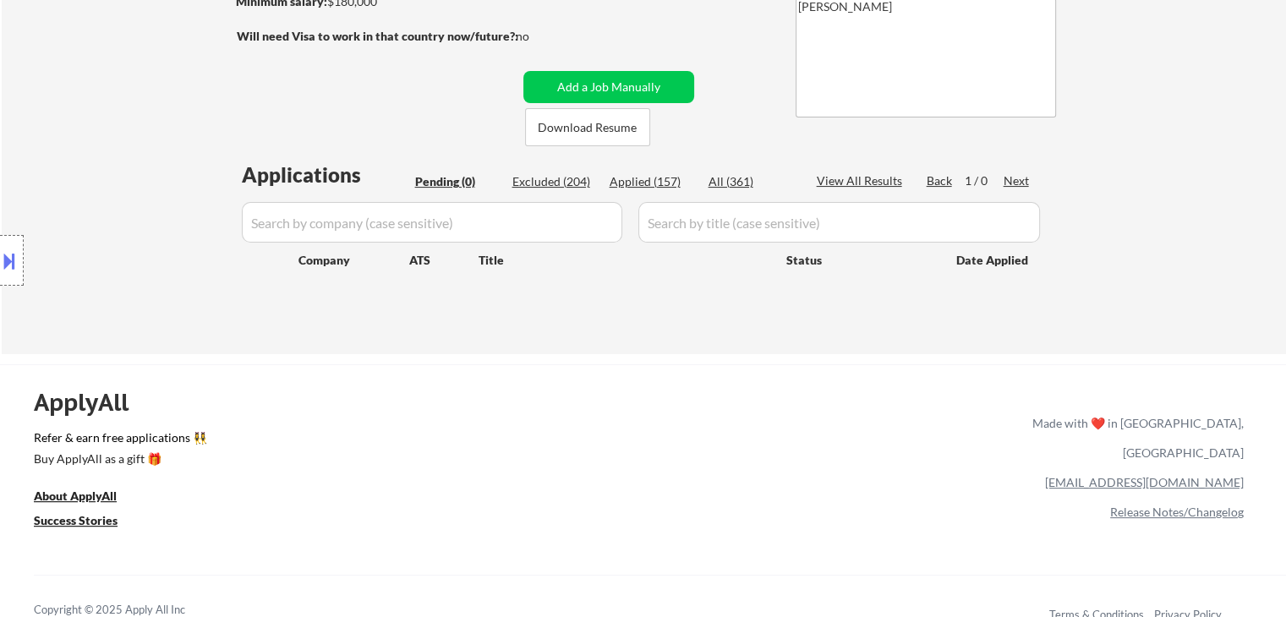
scroll to position [254, 0]
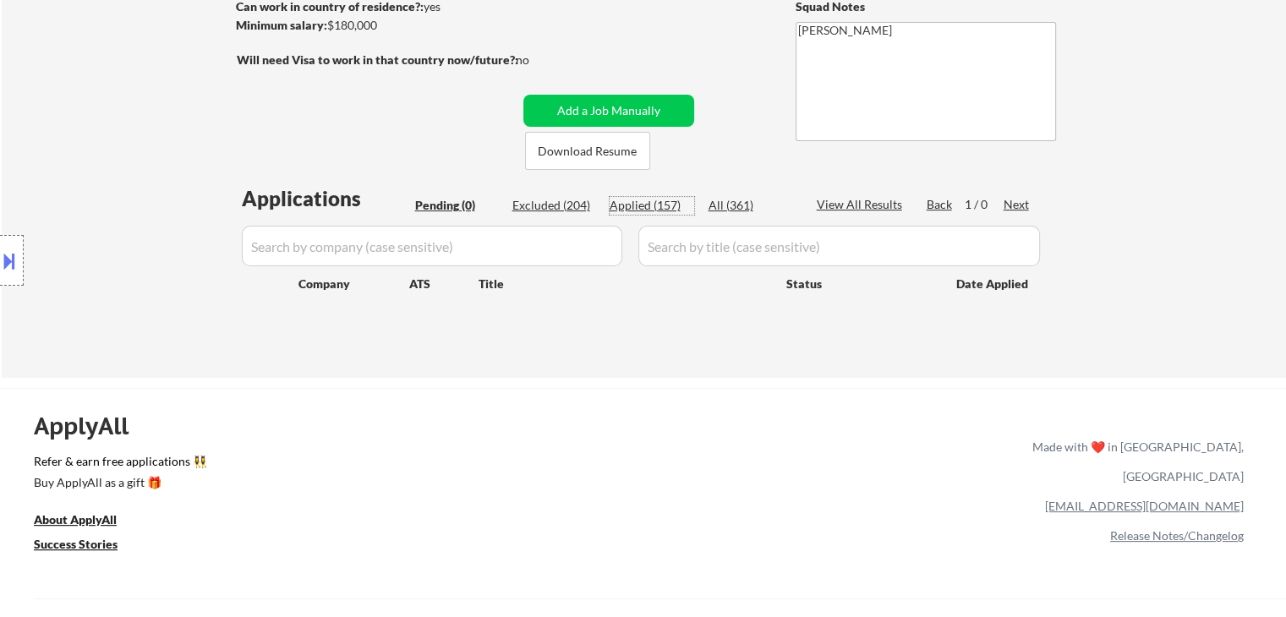
click at [622, 200] on div "Applied (157)" at bounding box center [652, 205] width 85 height 17
select select ""applied""
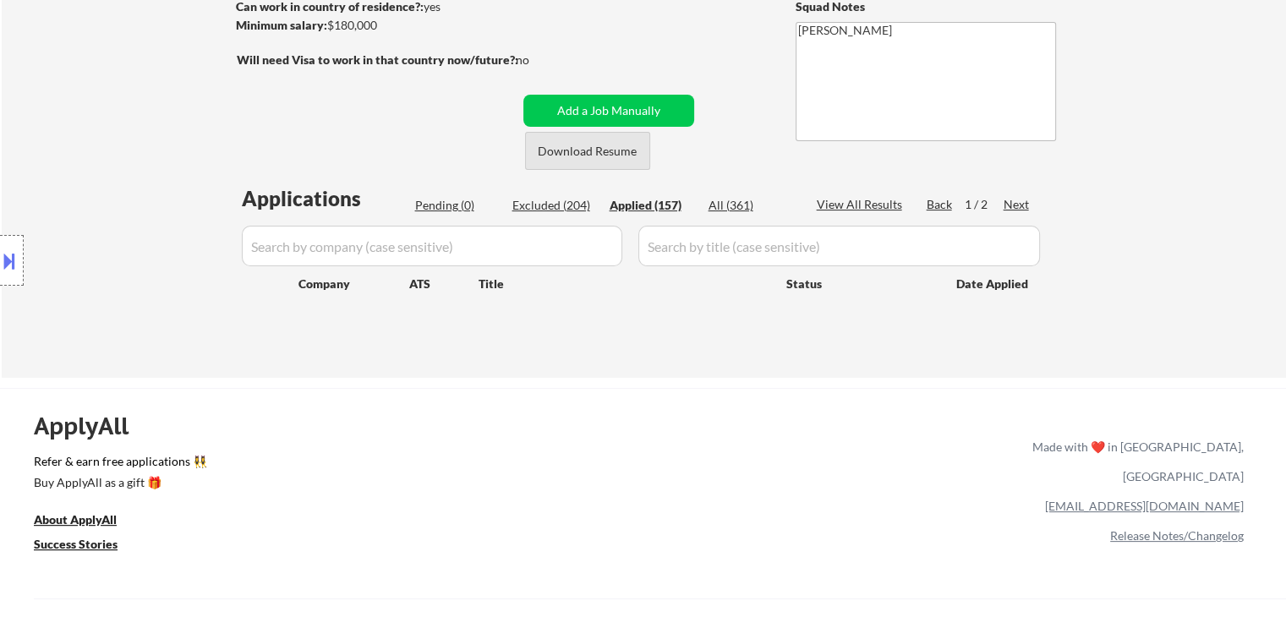
select select ""applied""
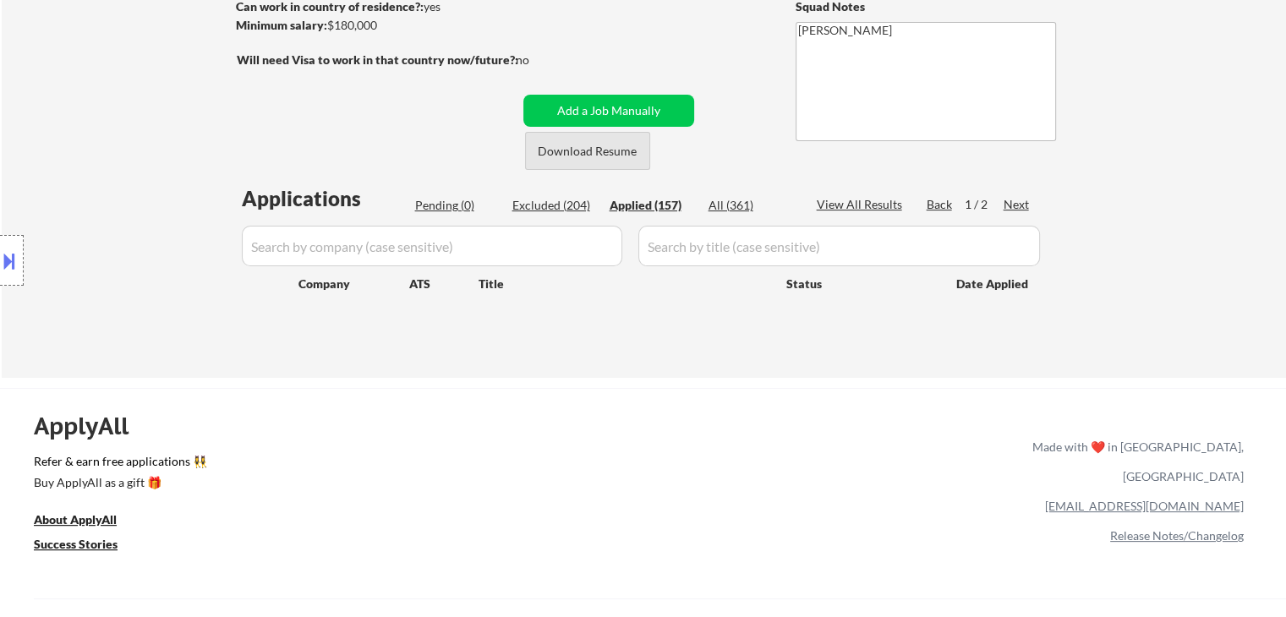
select select ""applied""
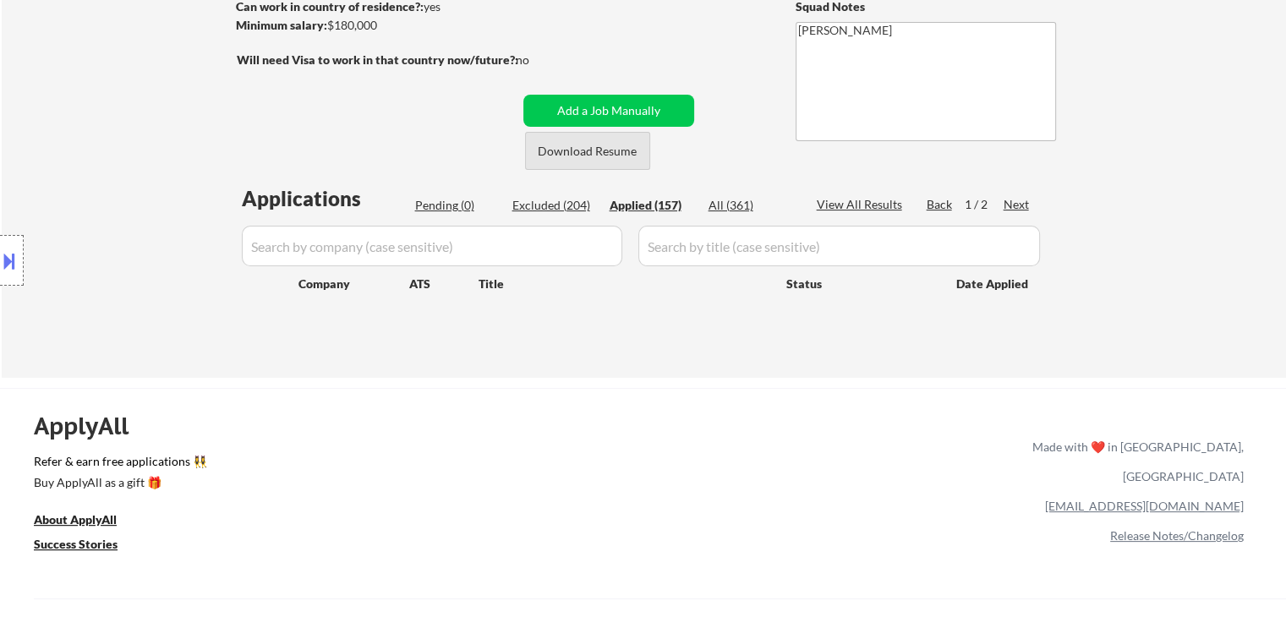
select select ""applied""
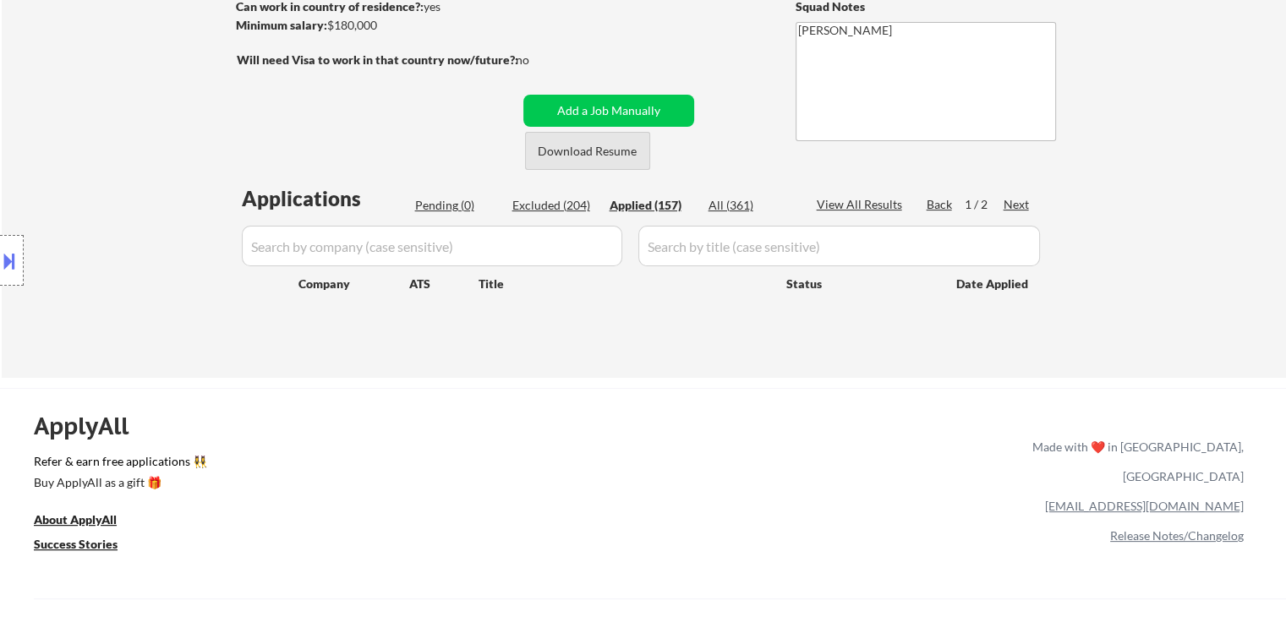
select select ""applied""
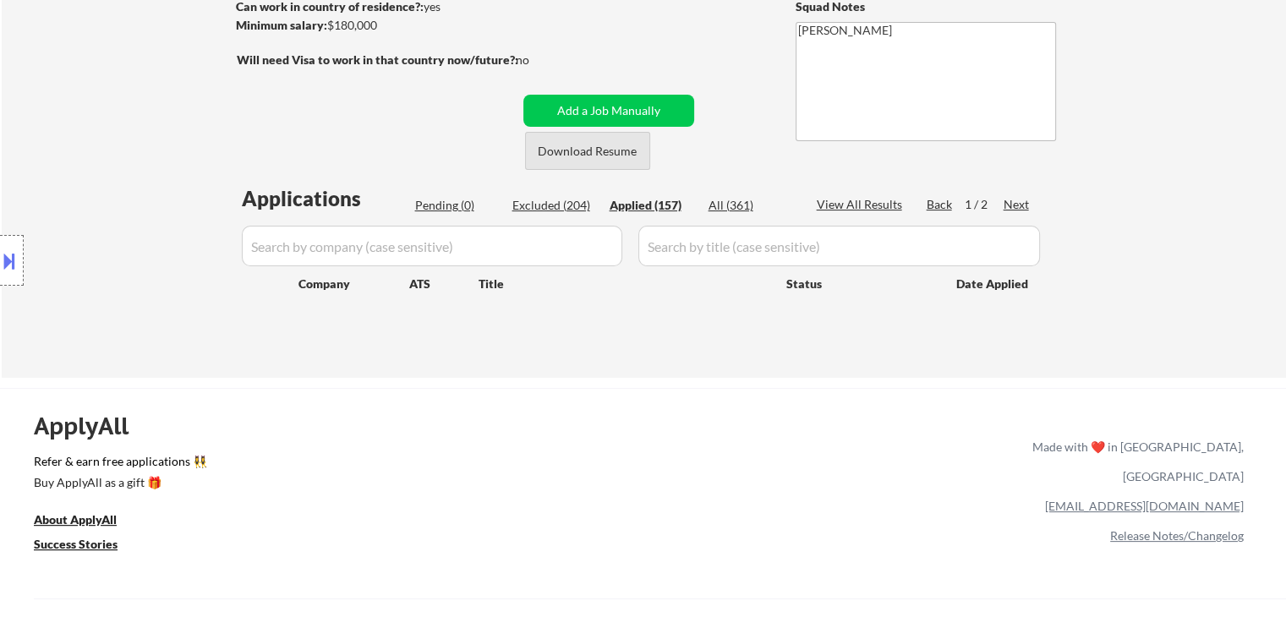
select select ""applied""
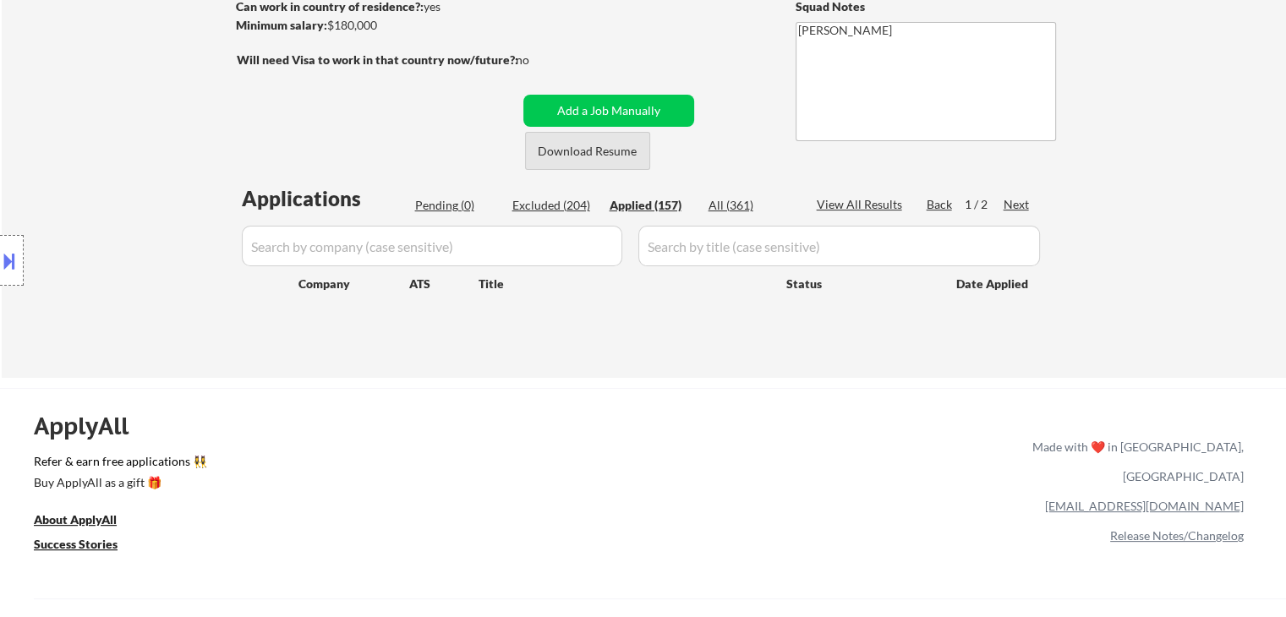
select select ""applied""
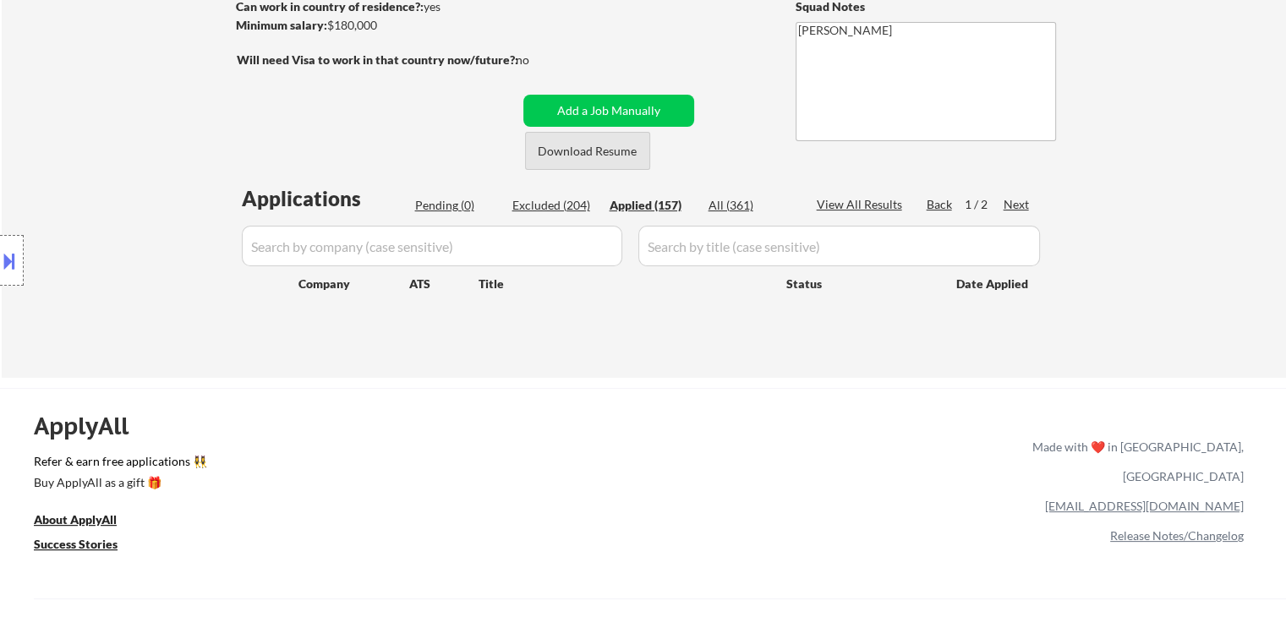
select select ""applied""
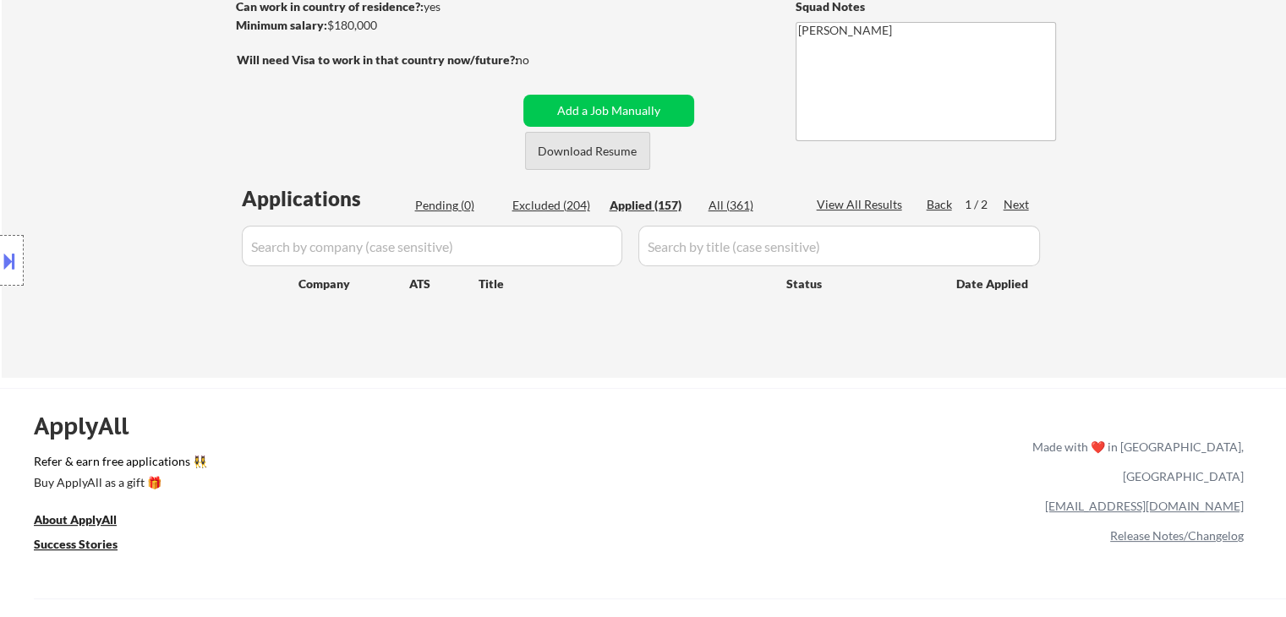
select select ""applied""
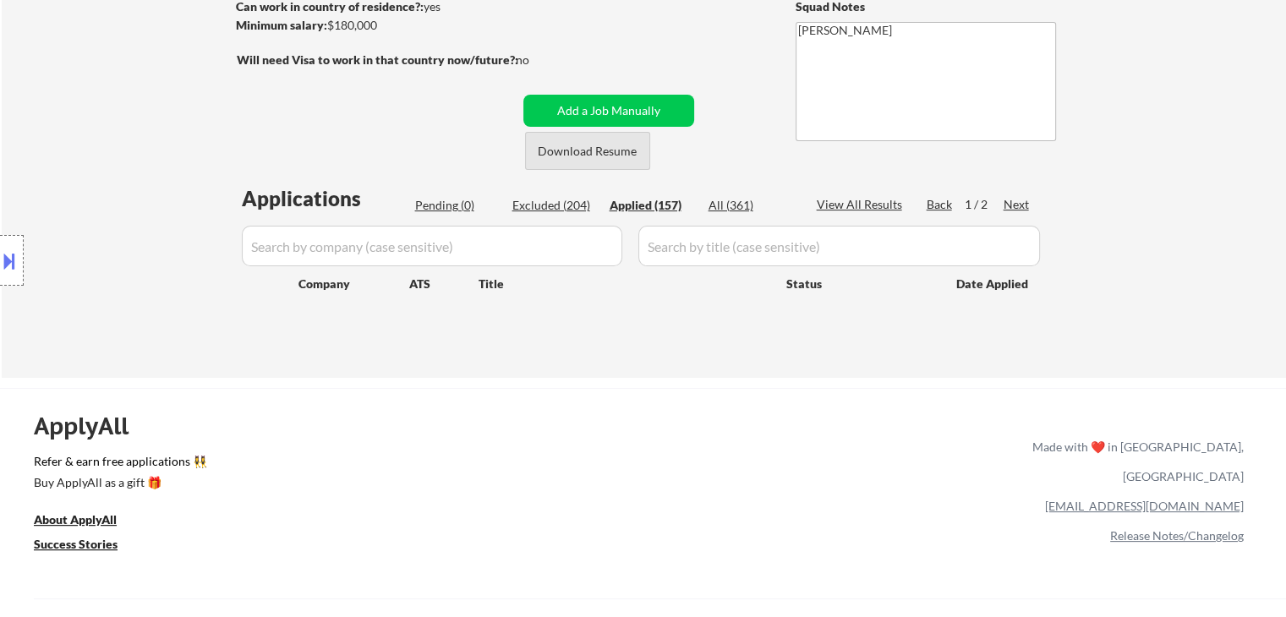
select select ""applied""
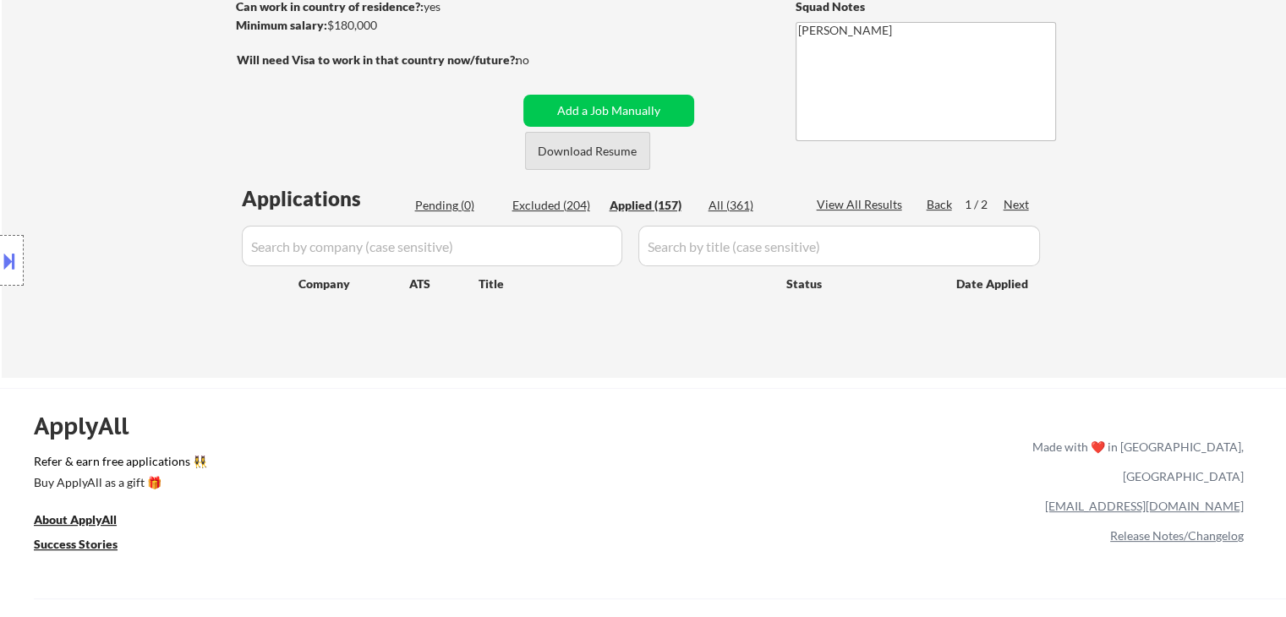
select select ""applied""
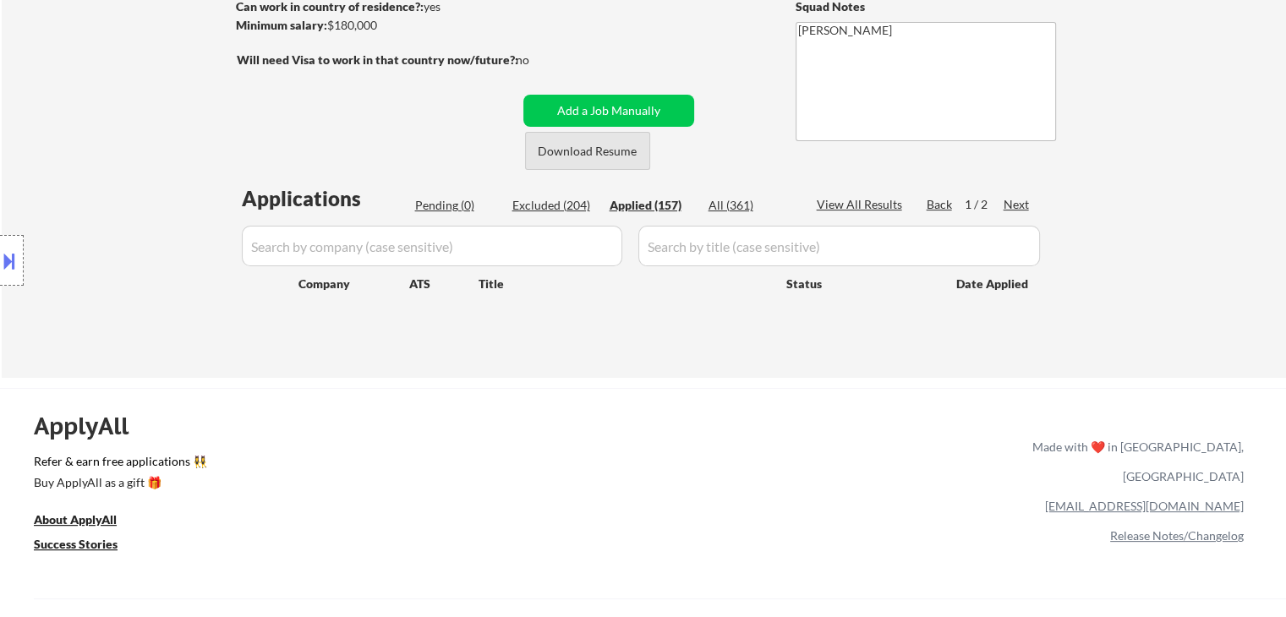
select select ""applied""
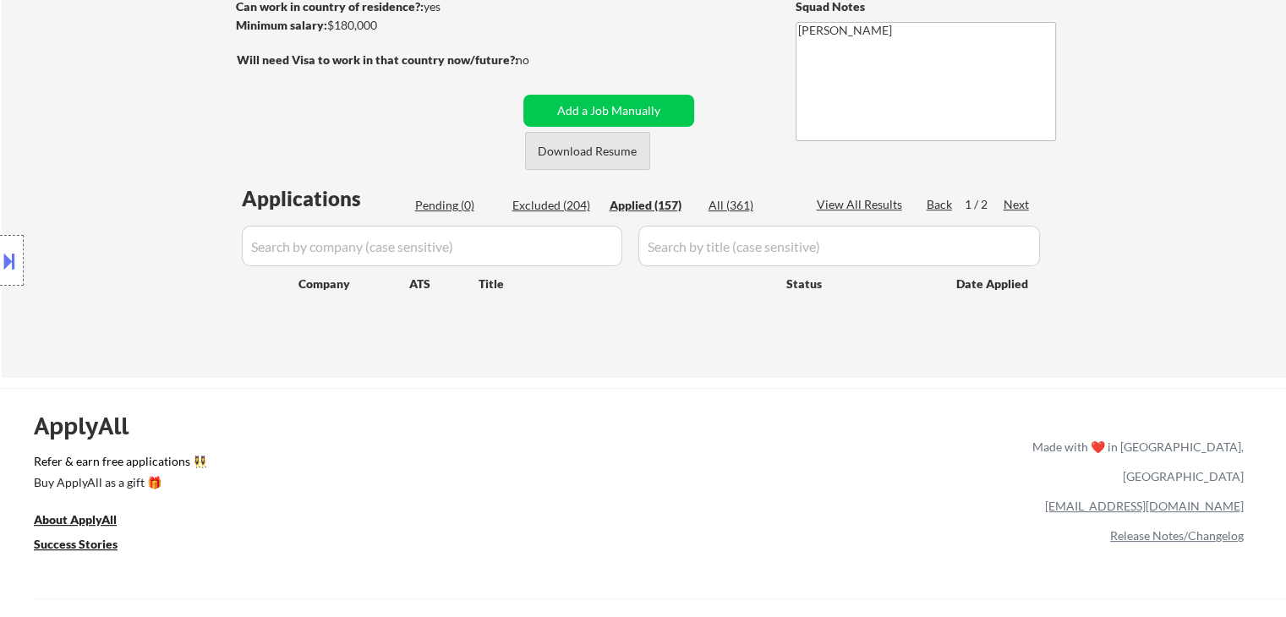
select select ""applied""
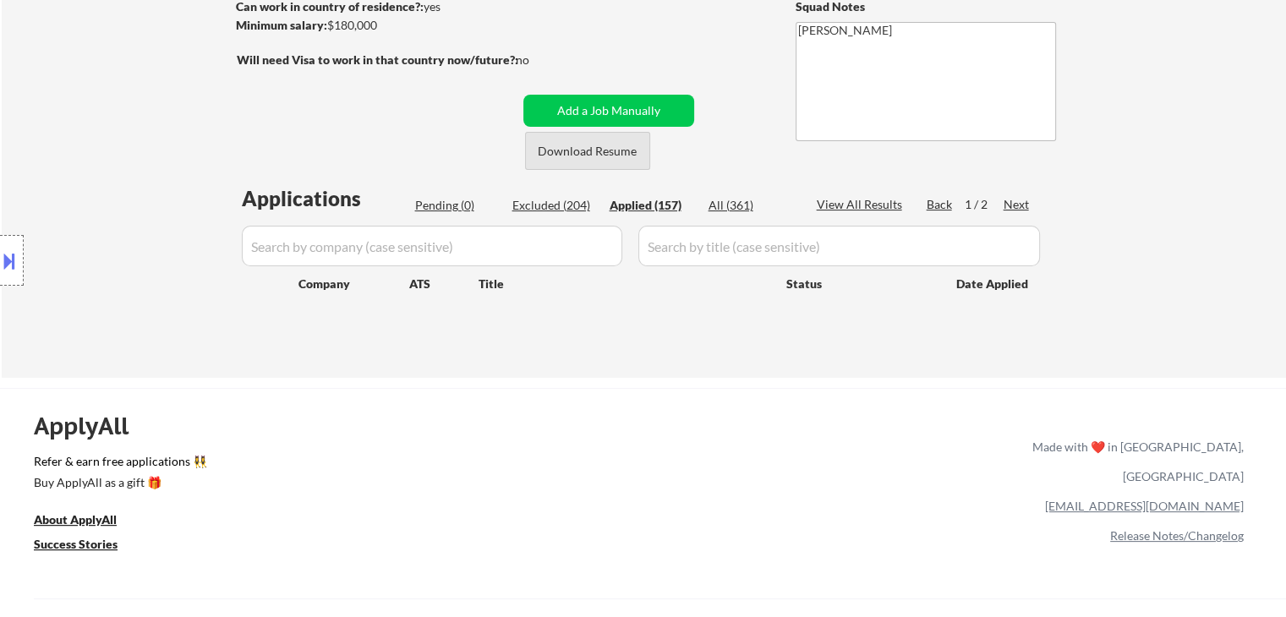
select select ""applied""
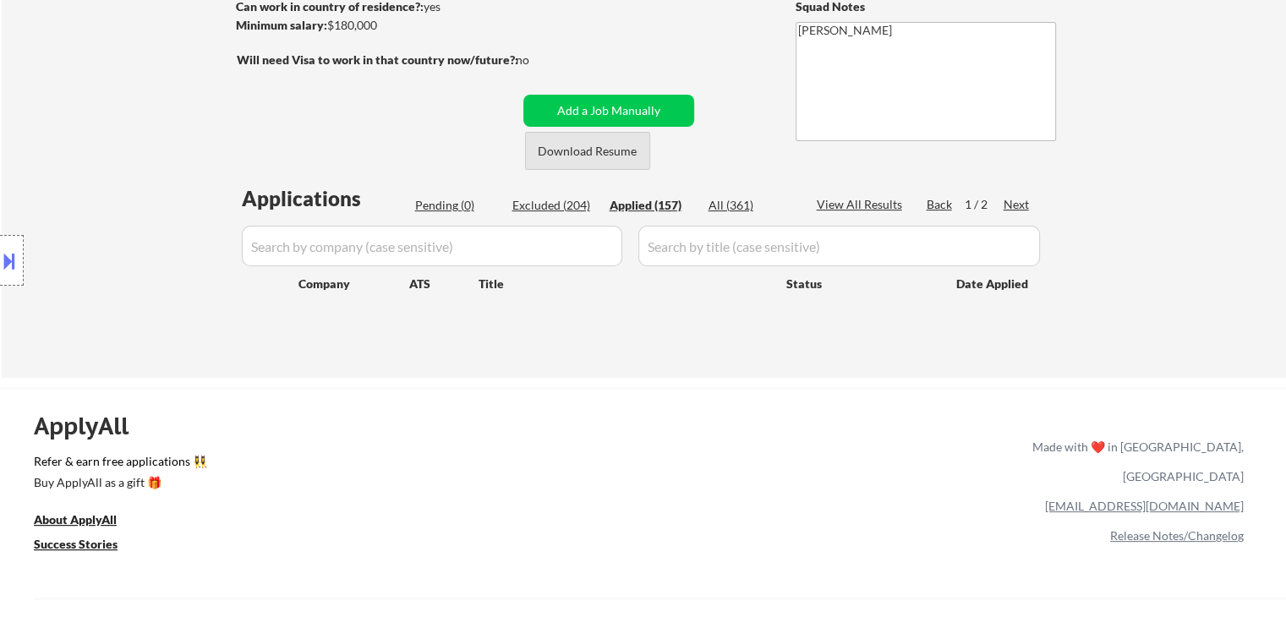
select select ""applied""
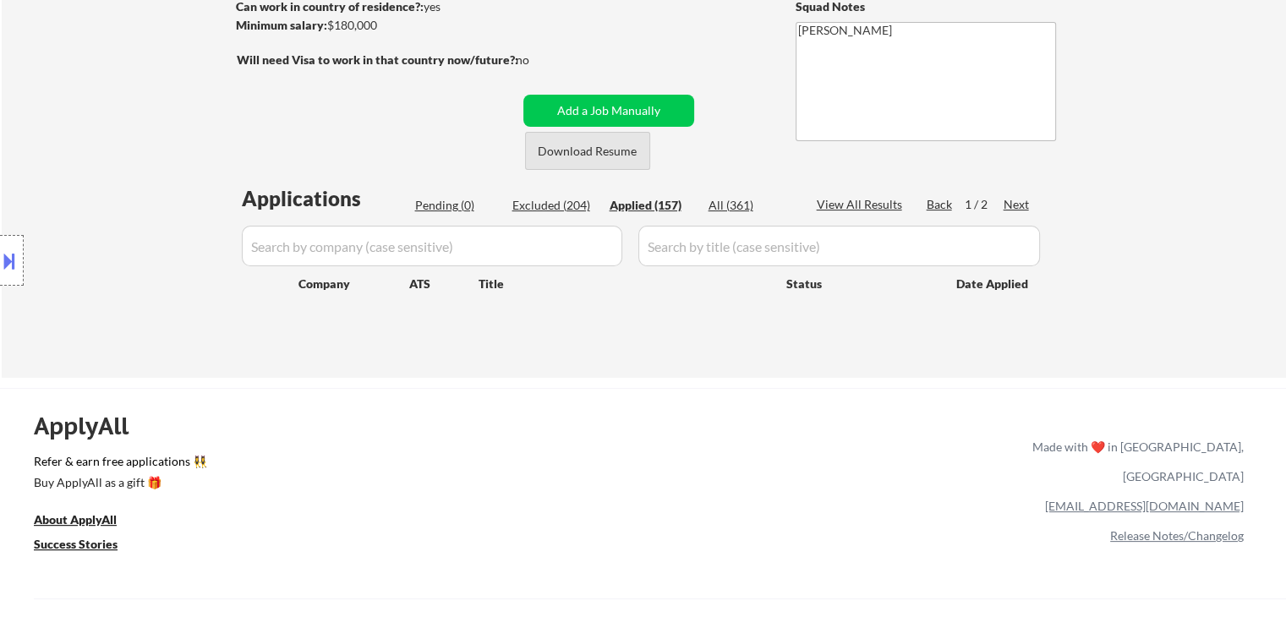
select select ""applied""
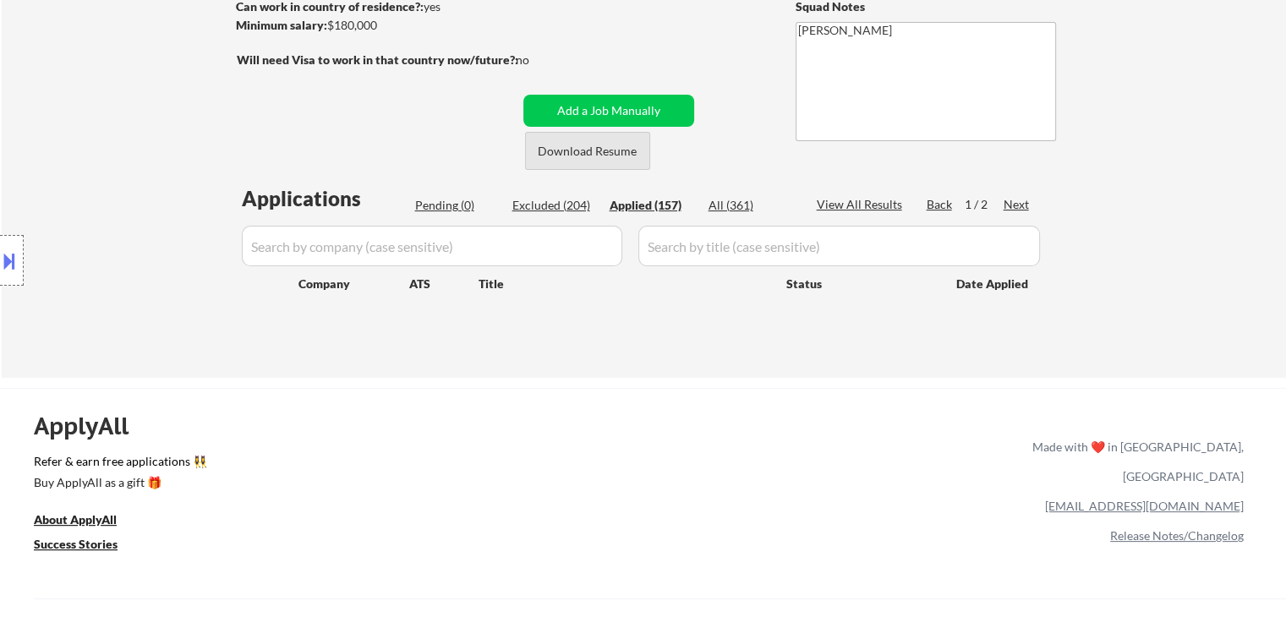
select select ""applied""
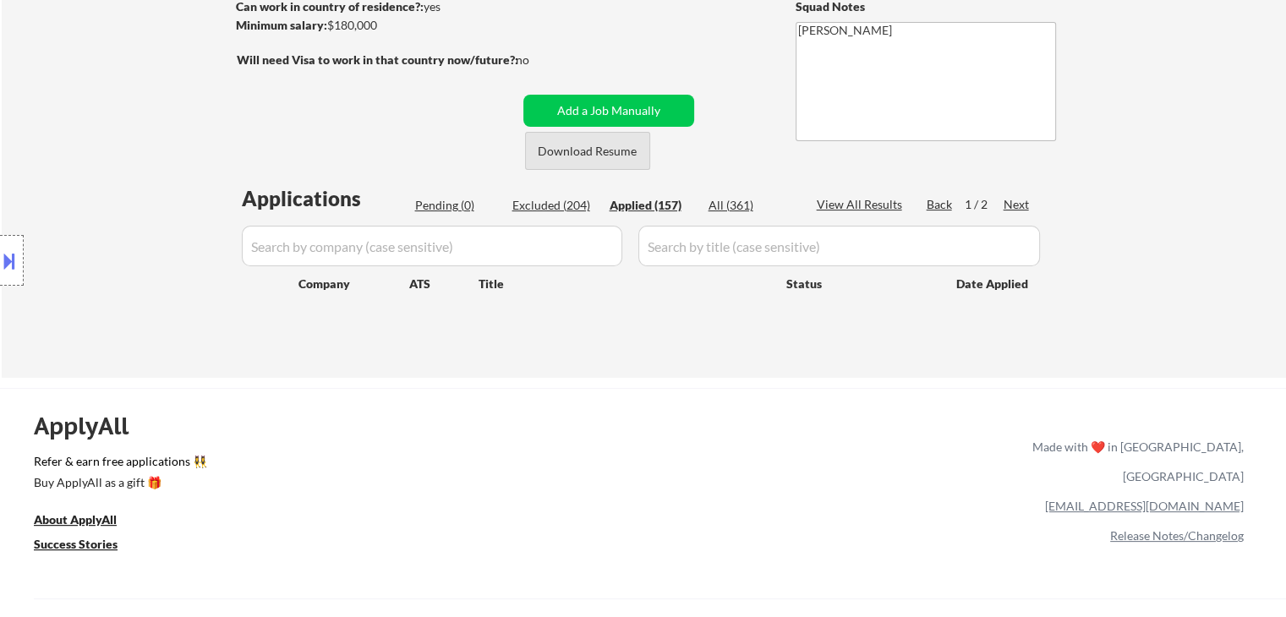
select select ""applied""
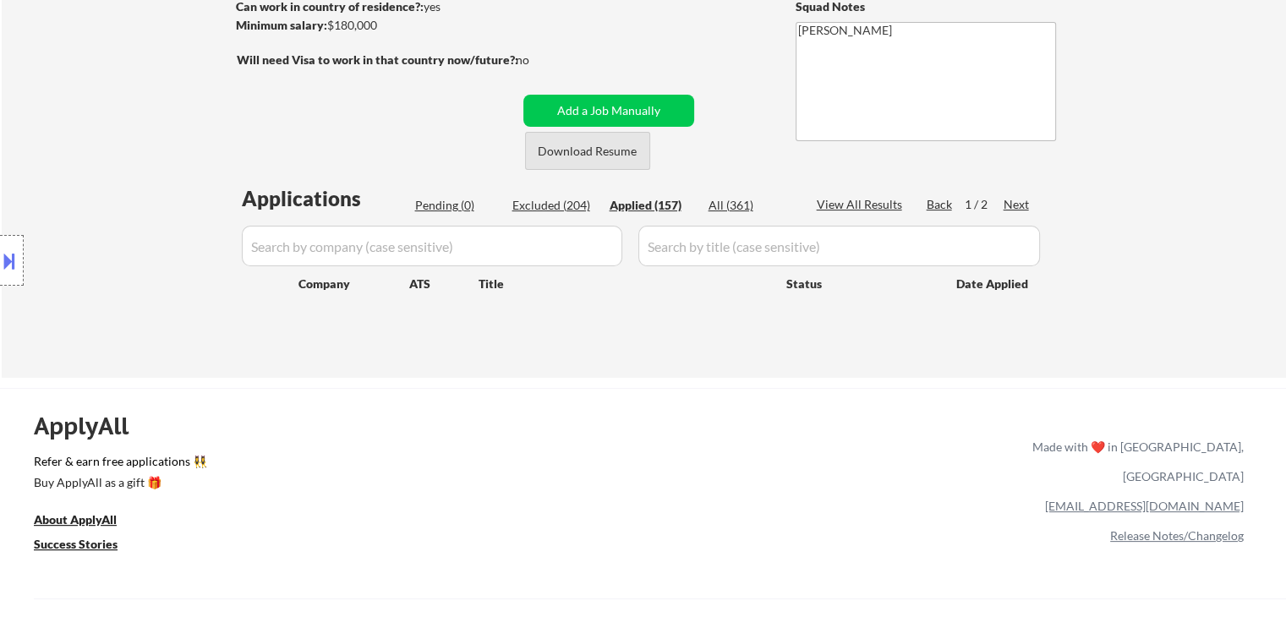
select select ""applied""
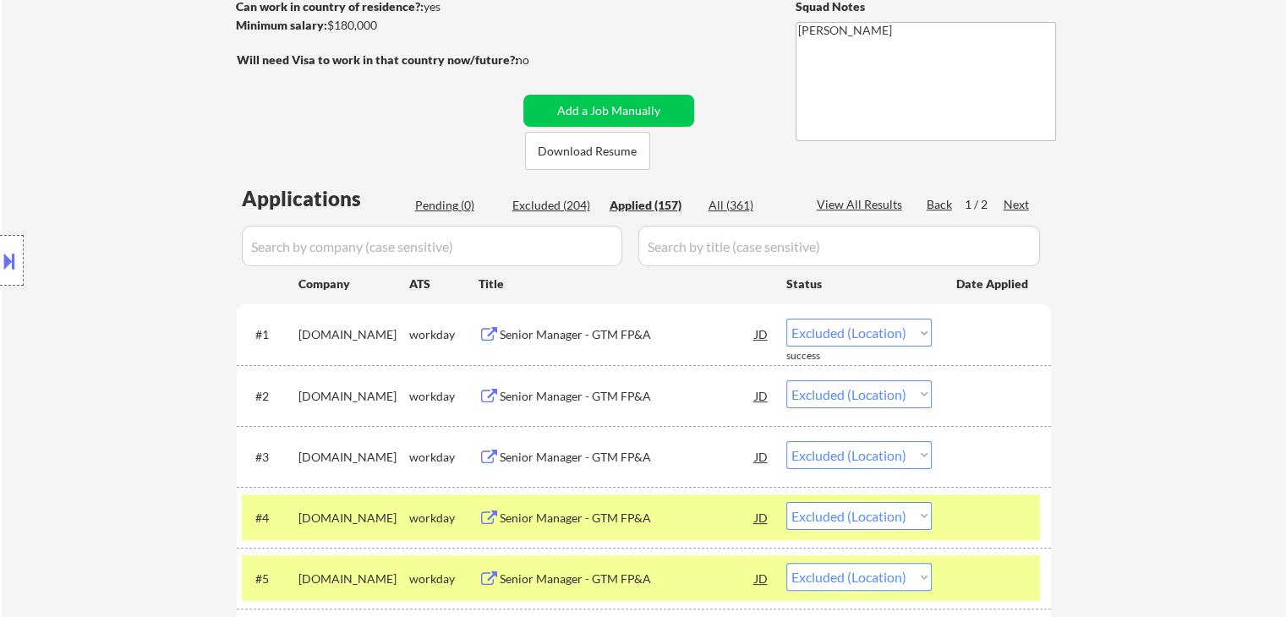
select select ""applied""
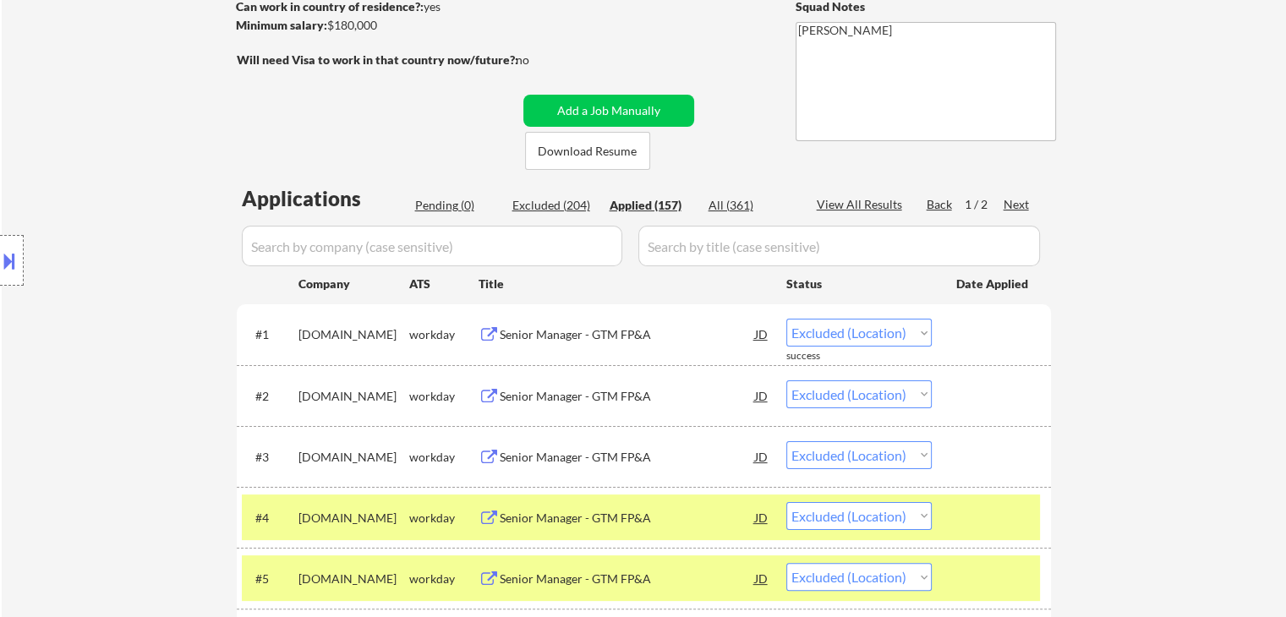
select select ""applied""
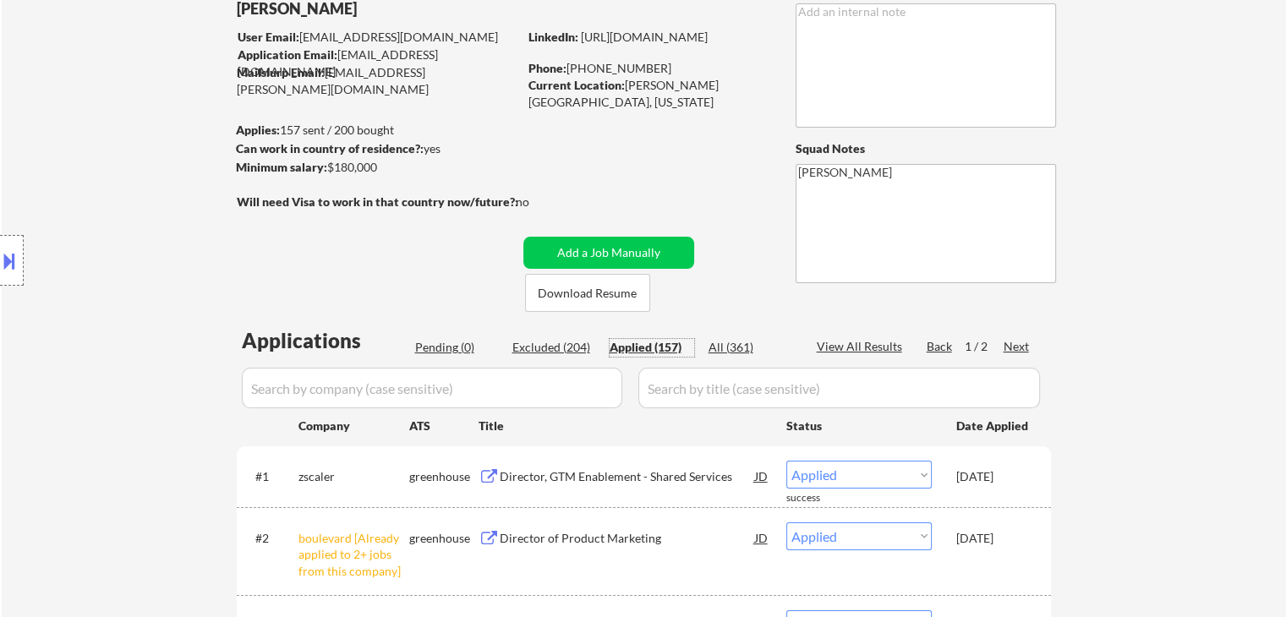
scroll to position [85, 0]
